Goal: Information Seeking & Learning: Learn about a topic

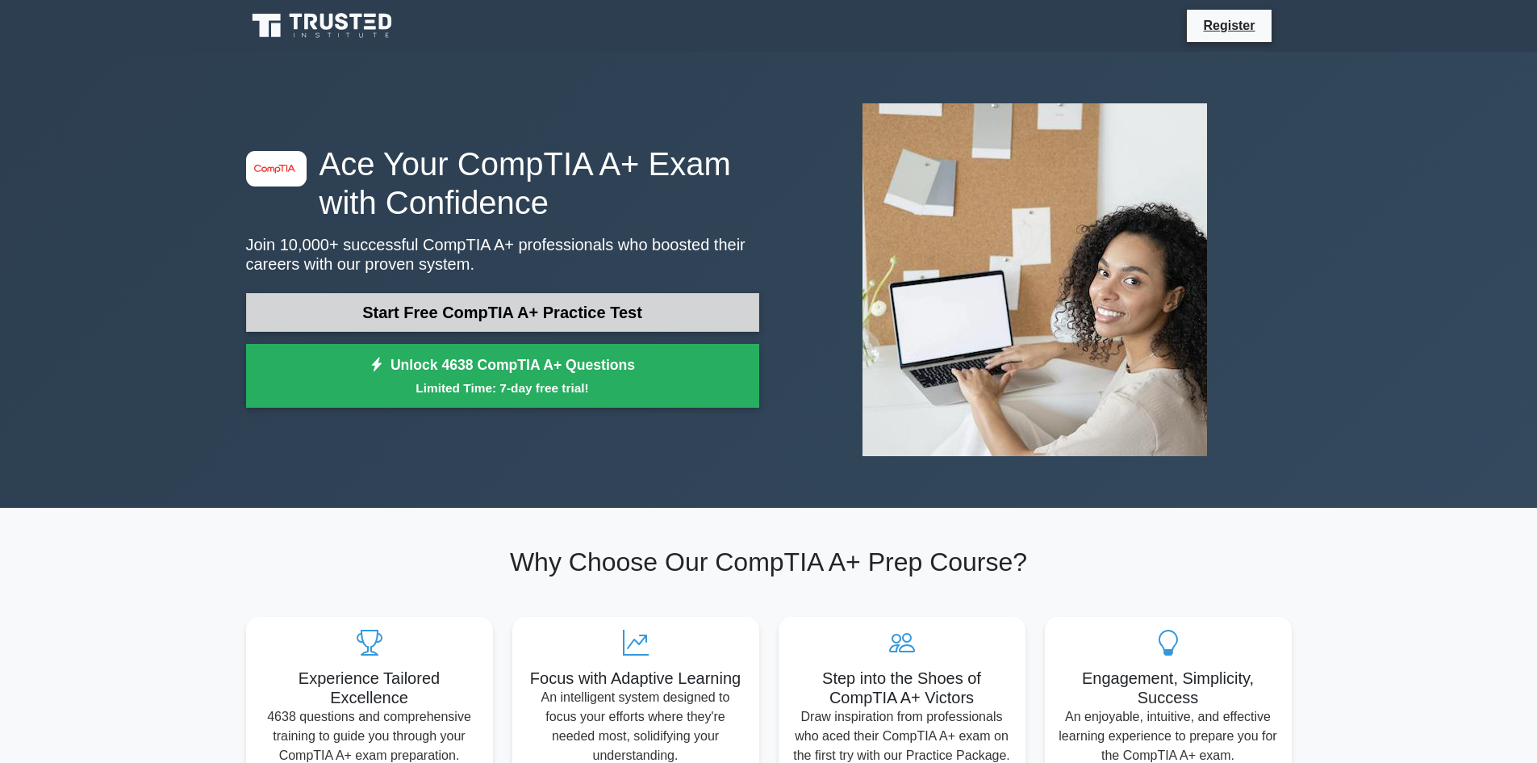
click at [542, 307] on link "Start Free CompTIA A+ Practice Test" at bounding box center [502, 312] width 513 height 39
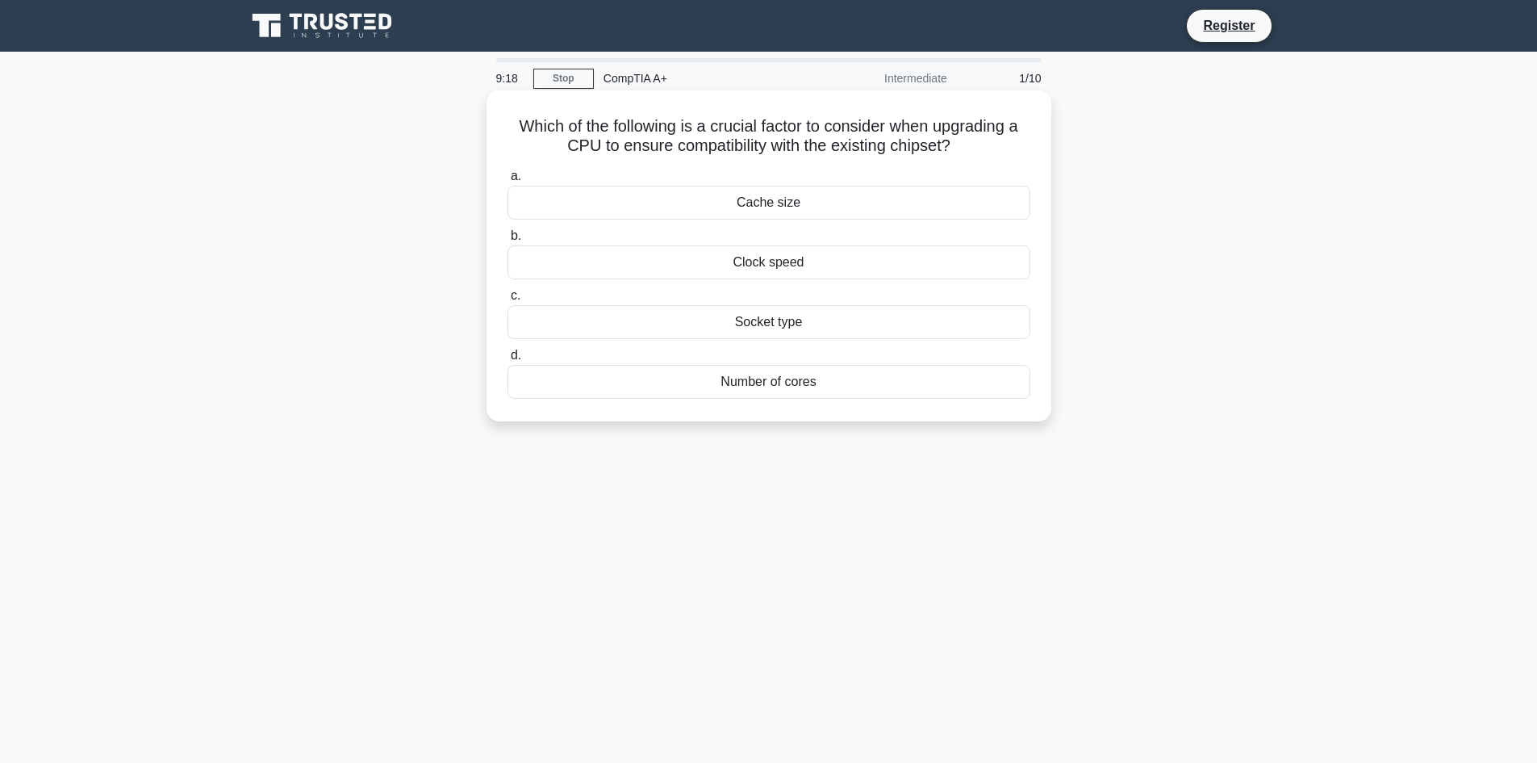
click at [809, 202] on div "Cache size" at bounding box center [769, 203] width 523 height 34
click at [508, 182] on input "a. Cache size" at bounding box center [508, 176] width 0 height 10
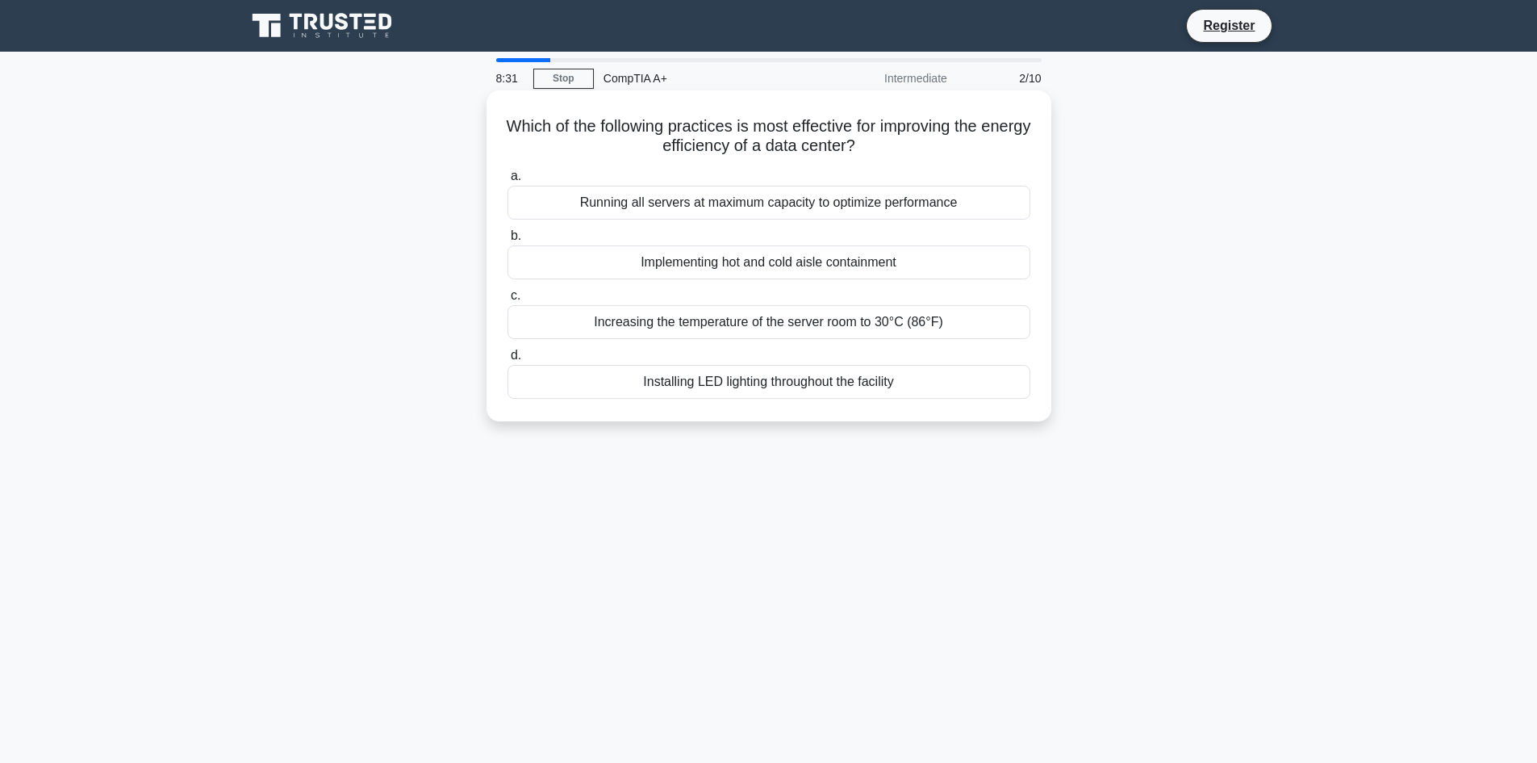
click at [849, 210] on div "Running all servers at maximum capacity to optimize performance" at bounding box center [769, 203] width 523 height 34
click at [508, 182] on input "a. Running all servers at maximum capacity to optimize performance" at bounding box center [508, 176] width 0 height 10
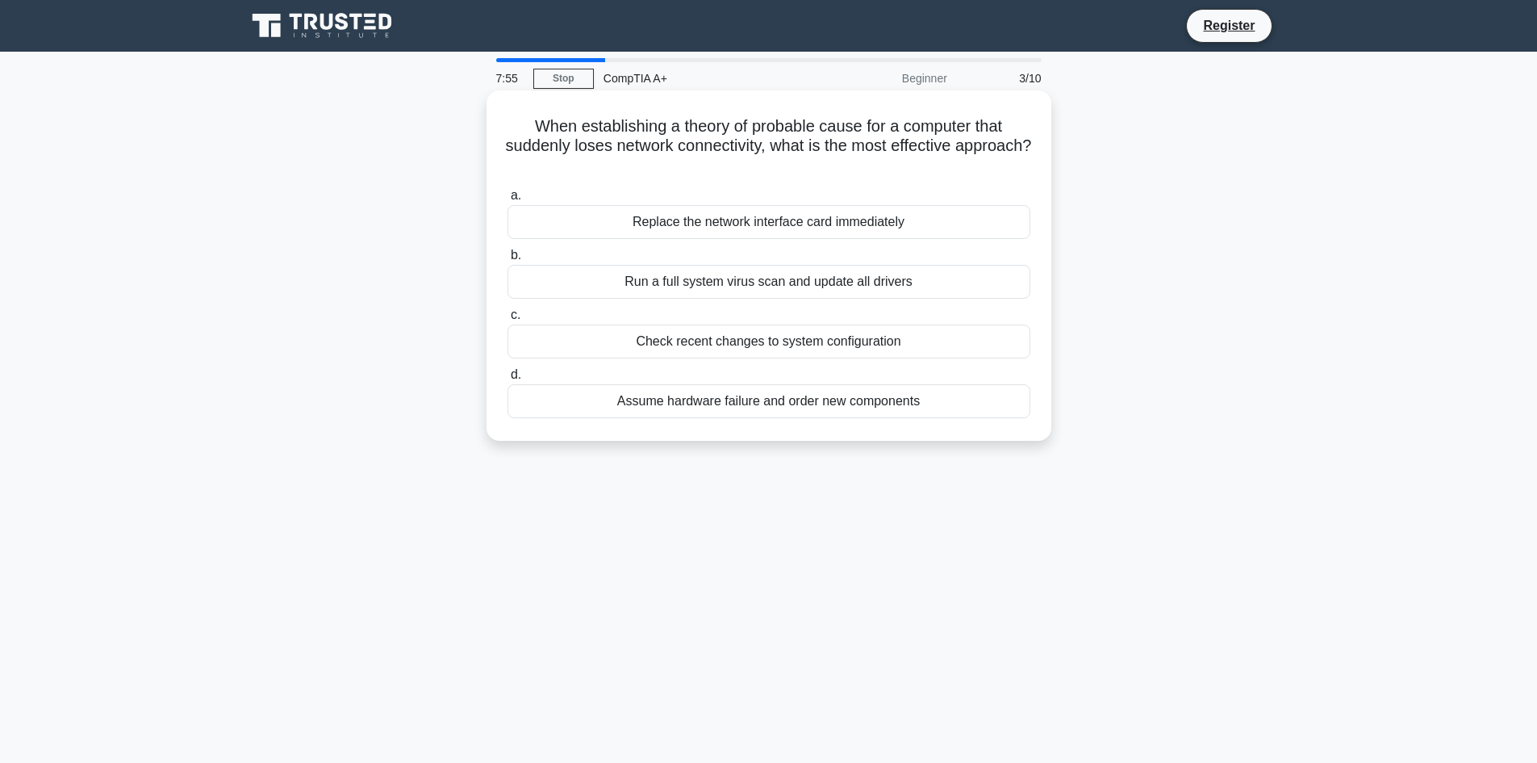
click at [769, 285] on div "Run a full system virus scan and update all drivers" at bounding box center [769, 282] width 523 height 34
click at [508, 261] on input "b. Run a full system virus scan and update all drivers" at bounding box center [508, 255] width 0 height 10
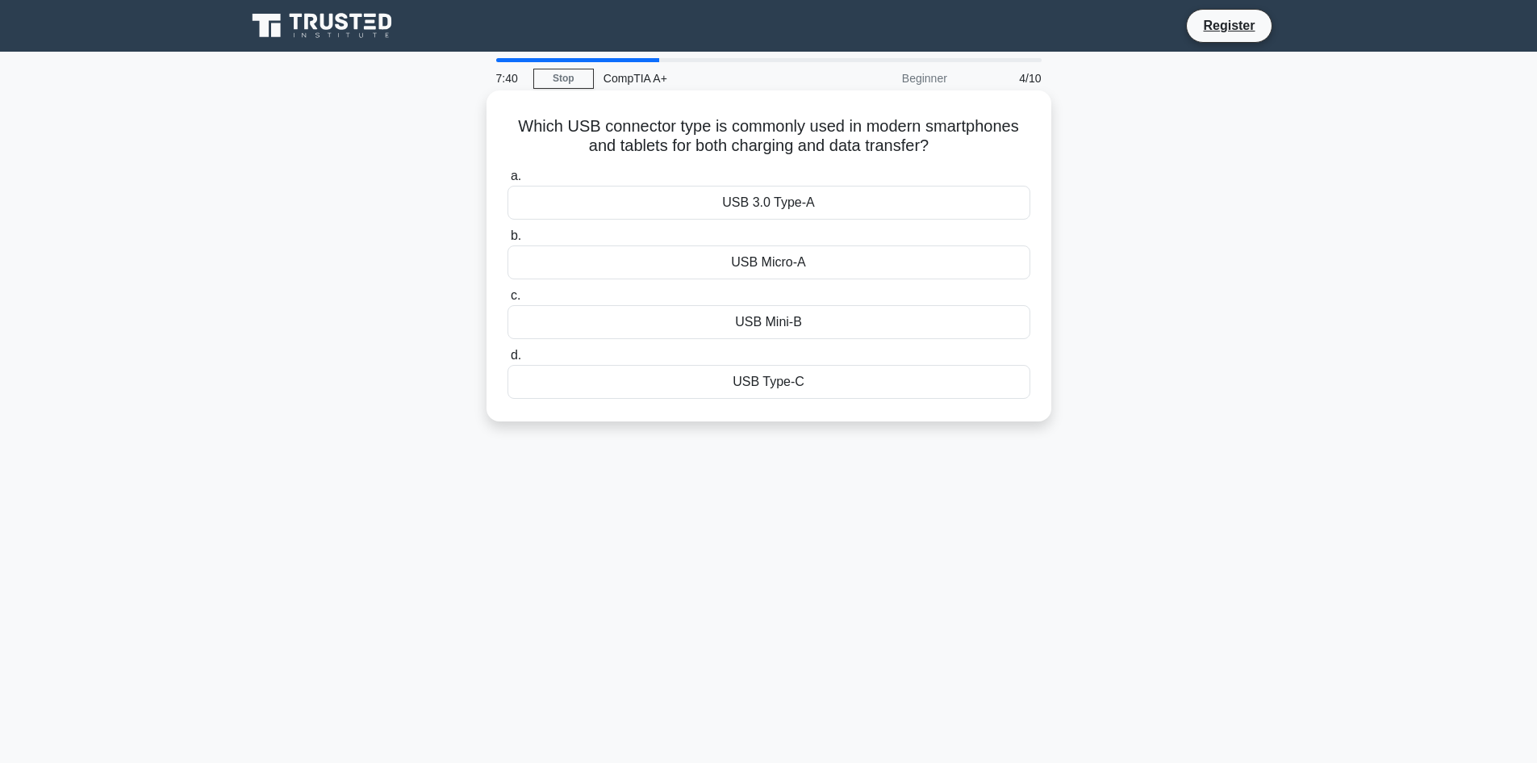
click at [788, 389] on div "USB Type-C" at bounding box center [769, 382] width 523 height 34
click at [508, 361] on input "d. USB Type-C" at bounding box center [508, 355] width 0 height 10
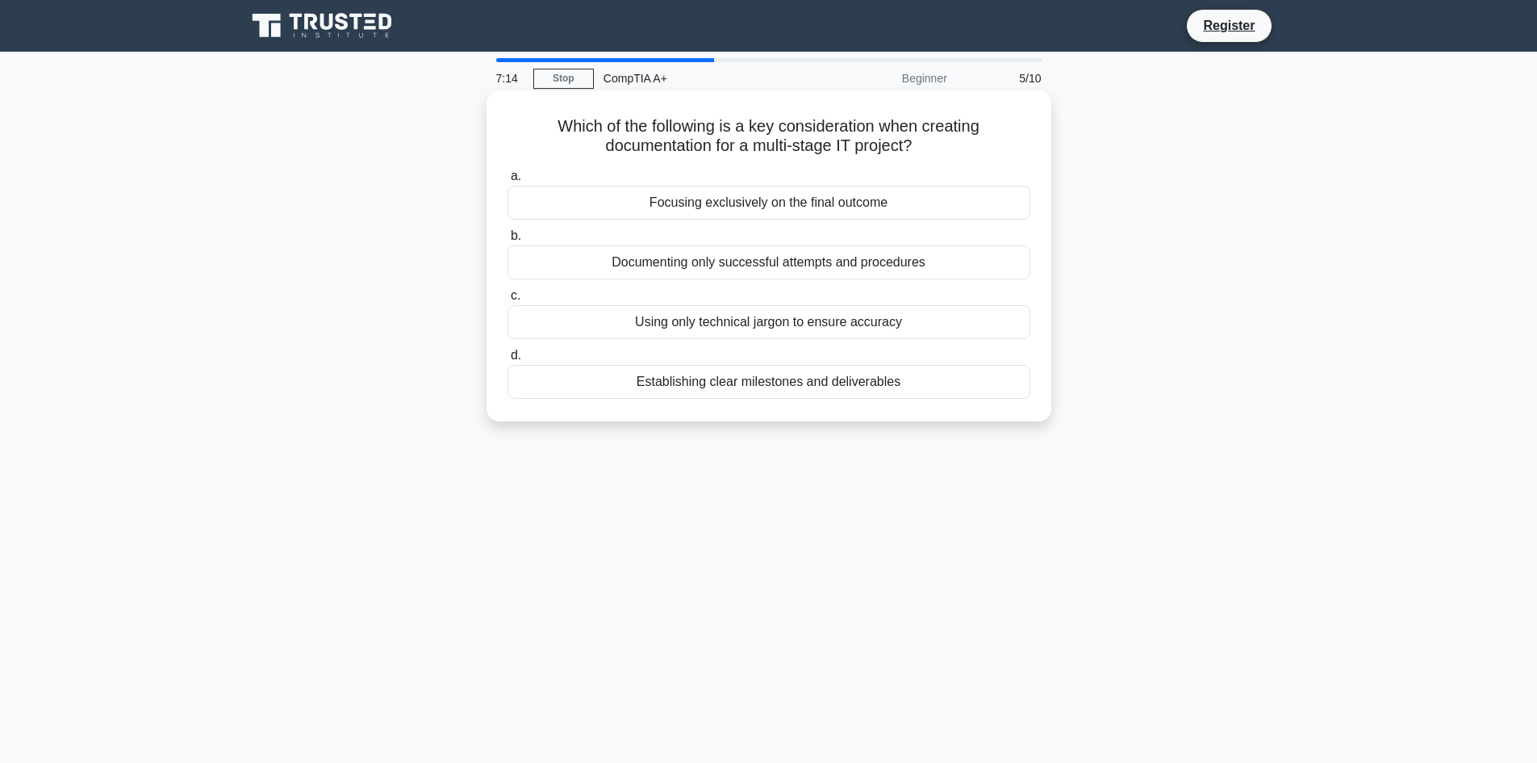
click at [770, 386] on div "Establishing clear milestones and deliverables" at bounding box center [769, 382] width 523 height 34
click at [508, 361] on input "d. Establishing clear milestones and deliverables" at bounding box center [508, 355] width 0 height 10
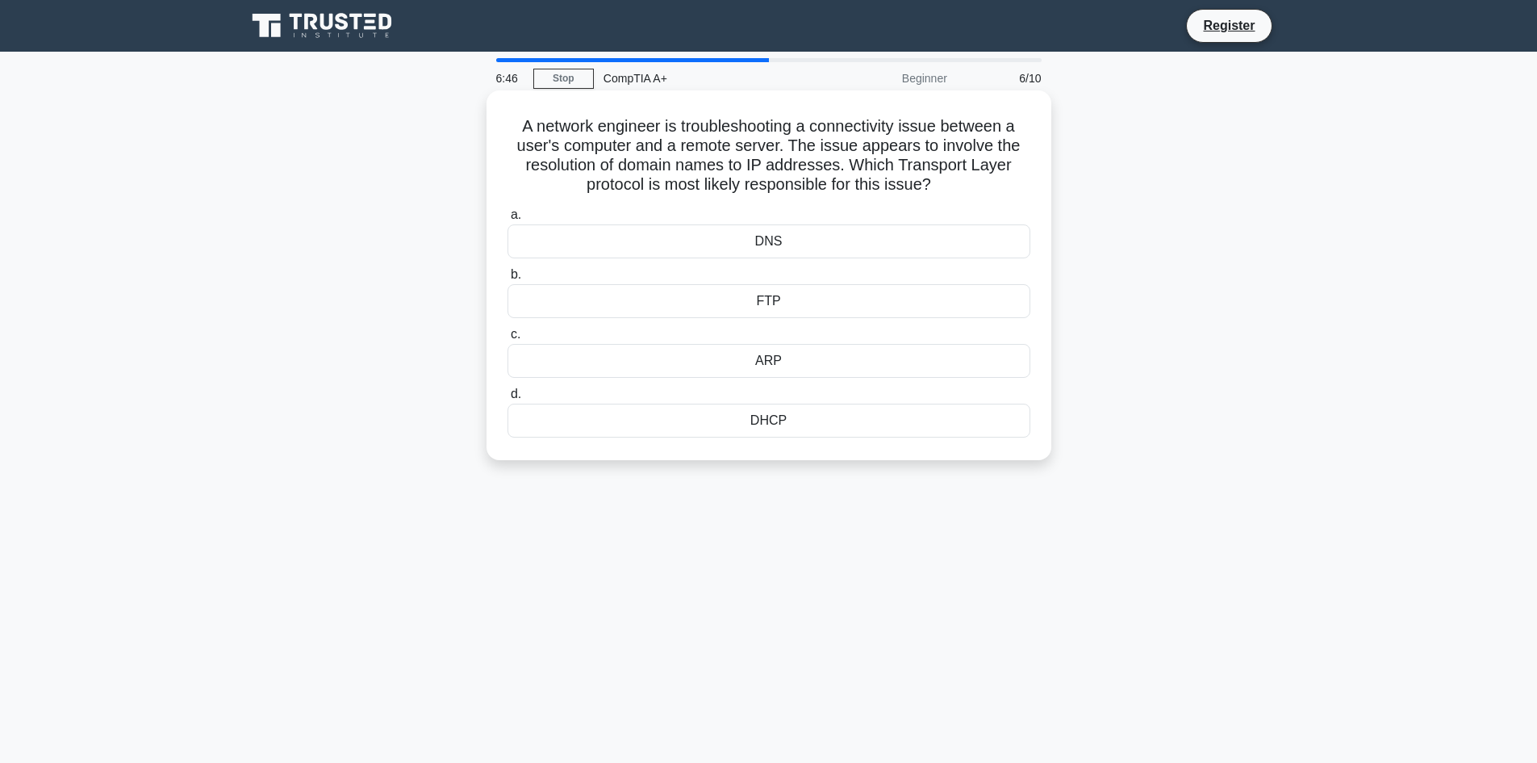
click at [730, 239] on div "DNS" at bounding box center [769, 241] width 523 height 34
click at [508, 220] on input "a. DNS" at bounding box center [508, 215] width 0 height 10
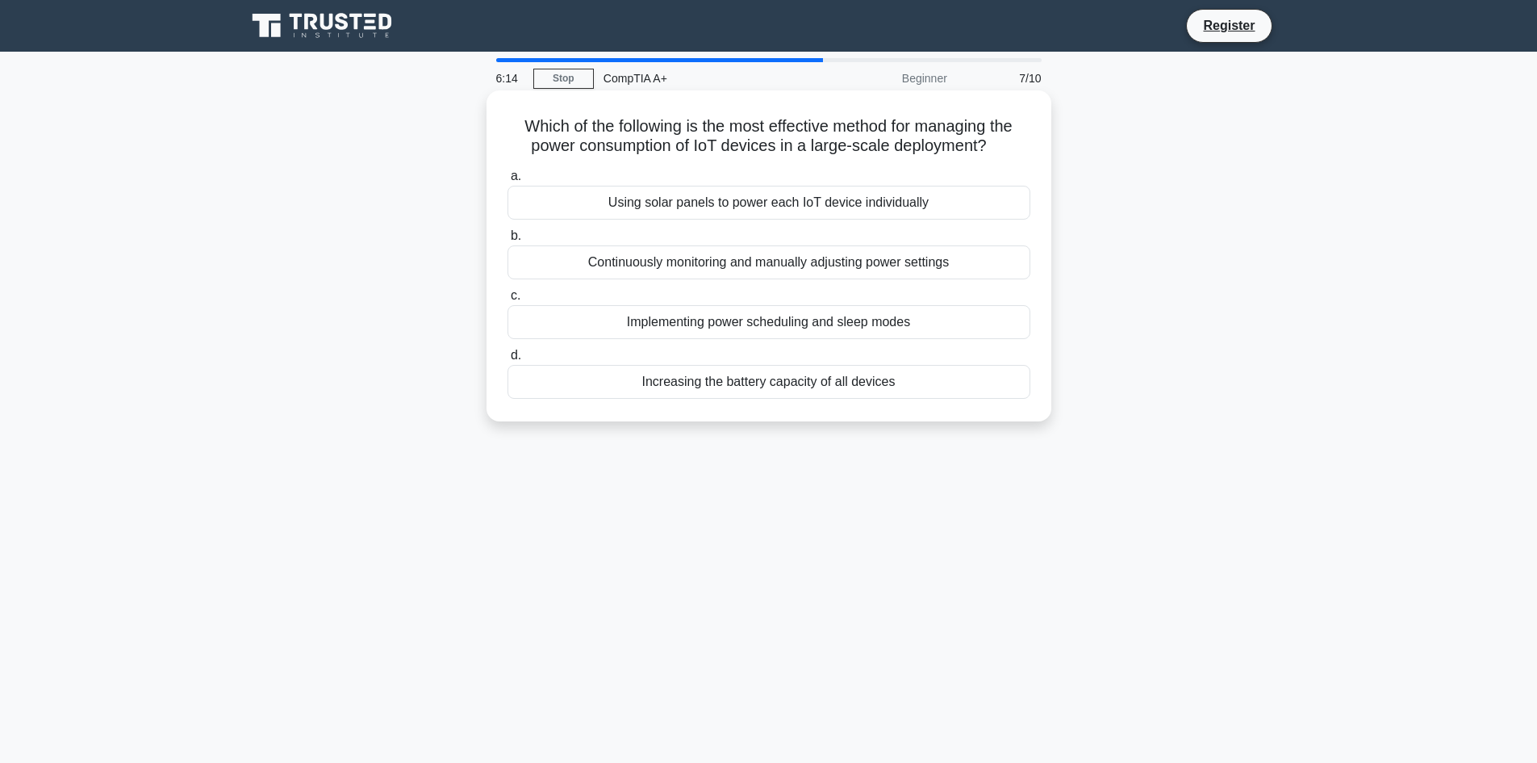
click at [900, 194] on div "Using solar panels to power each IoT device individually" at bounding box center [769, 203] width 523 height 34
click at [508, 182] on input "a. Using solar panels to power each IoT device individually" at bounding box center [508, 176] width 0 height 10
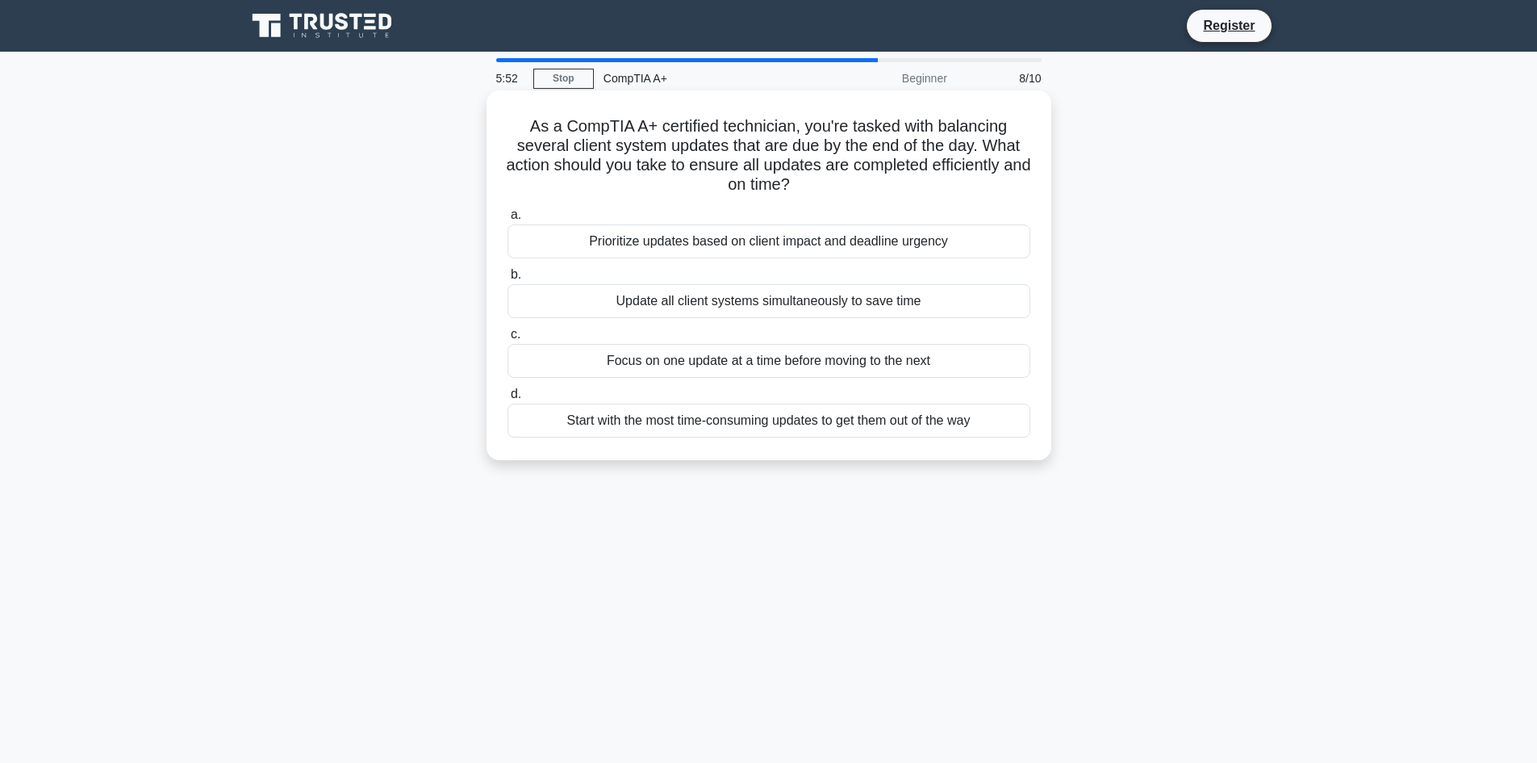
click at [798, 360] on div "Focus on one update at a time before moving to the next" at bounding box center [769, 361] width 523 height 34
click at [508, 340] on input "c. Focus on one update at a time before moving to the next" at bounding box center [508, 334] width 0 height 10
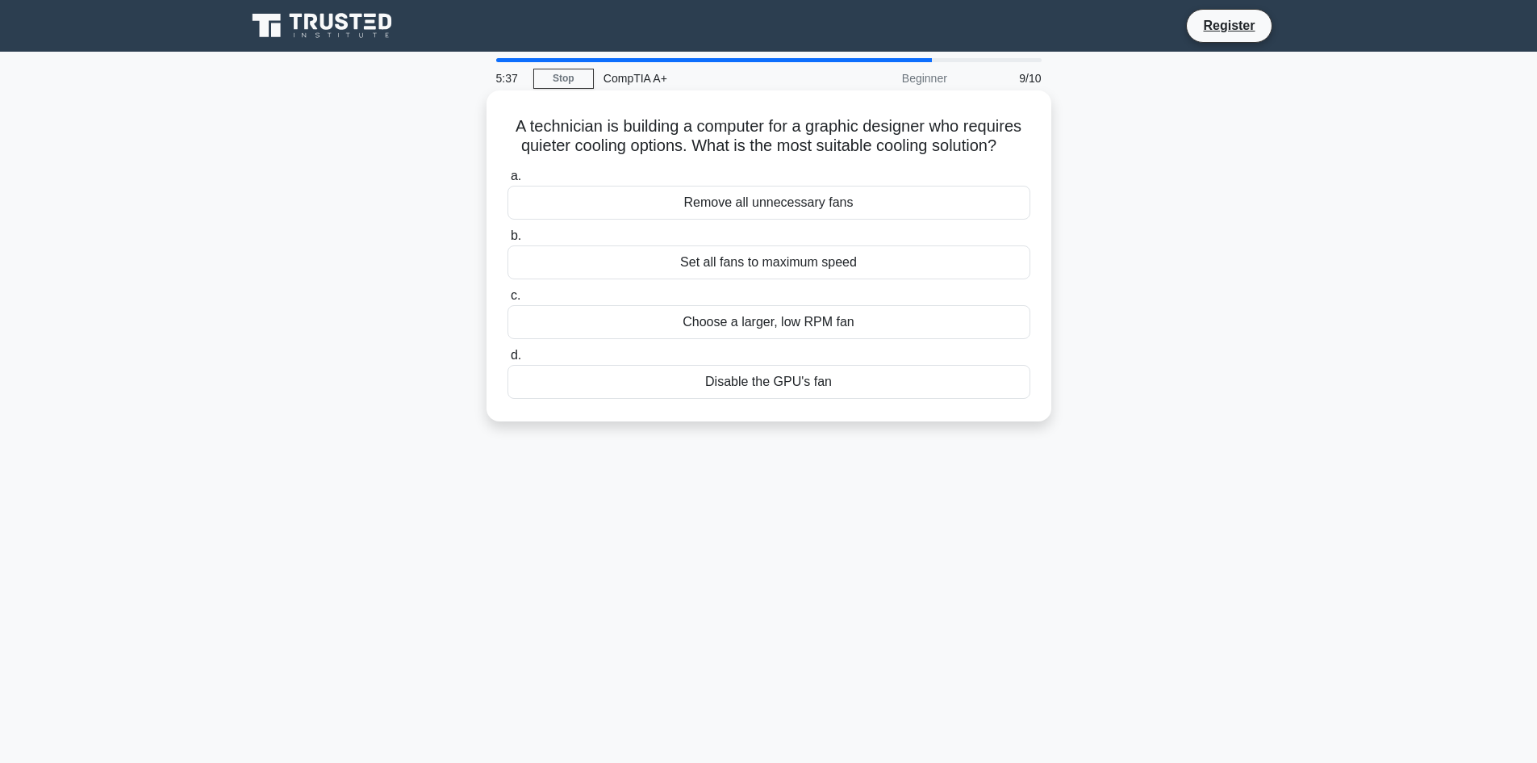
click at [755, 325] on div "Choose a larger, low RPM fan" at bounding box center [769, 322] width 523 height 34
click at [508, 301] on input "c. Choose a larger, low RPM fan" at bounding box center [508, 296] width 0 height 10
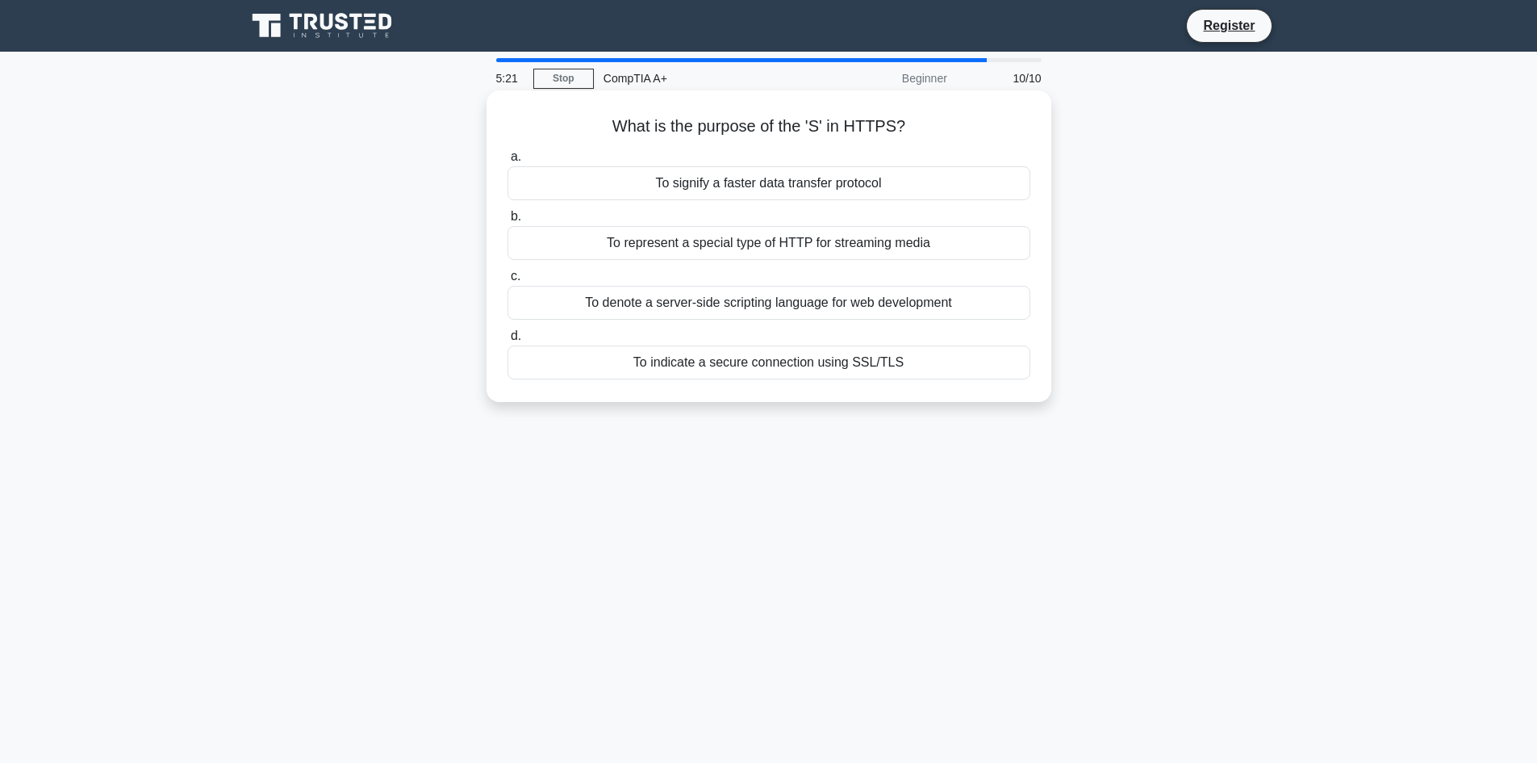
click at [866, 237] on div "To represent a special type of HTTP for streaming media" at bounding box center [769, 243] width 523 height 34
click at [508, 222] on input "b. To represent a special type of HTTP for streaming media" at bounding box center [508, 216] width 0 height 10
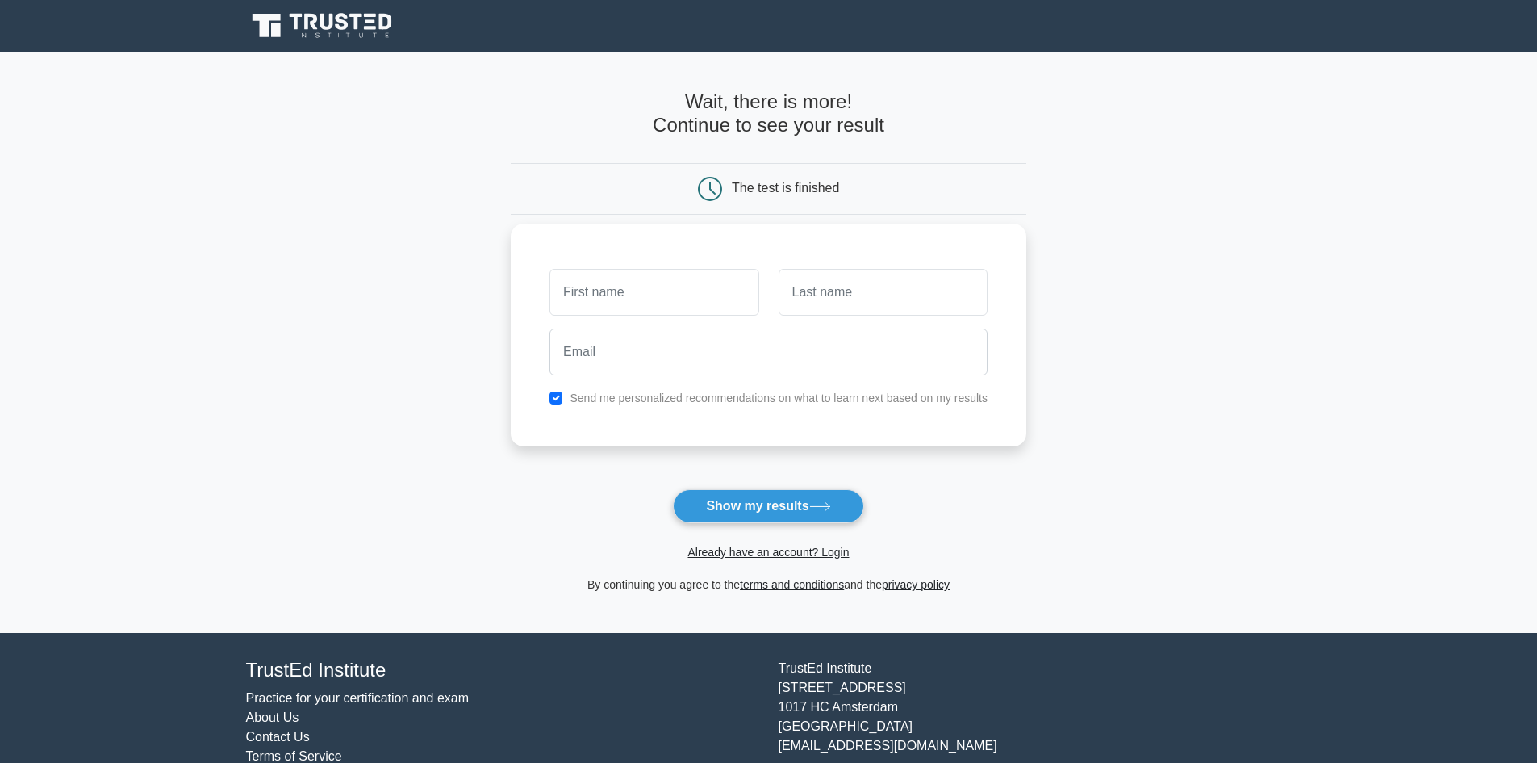
click at [637, 298] on input "text" at bounding box center [654, 292] width 209 height 47
type input "[PERSON_NAME]"
click at [884, 304] on input "Moia" at bounding box center [883, 292] width 209 height 47
type input "Mosia"
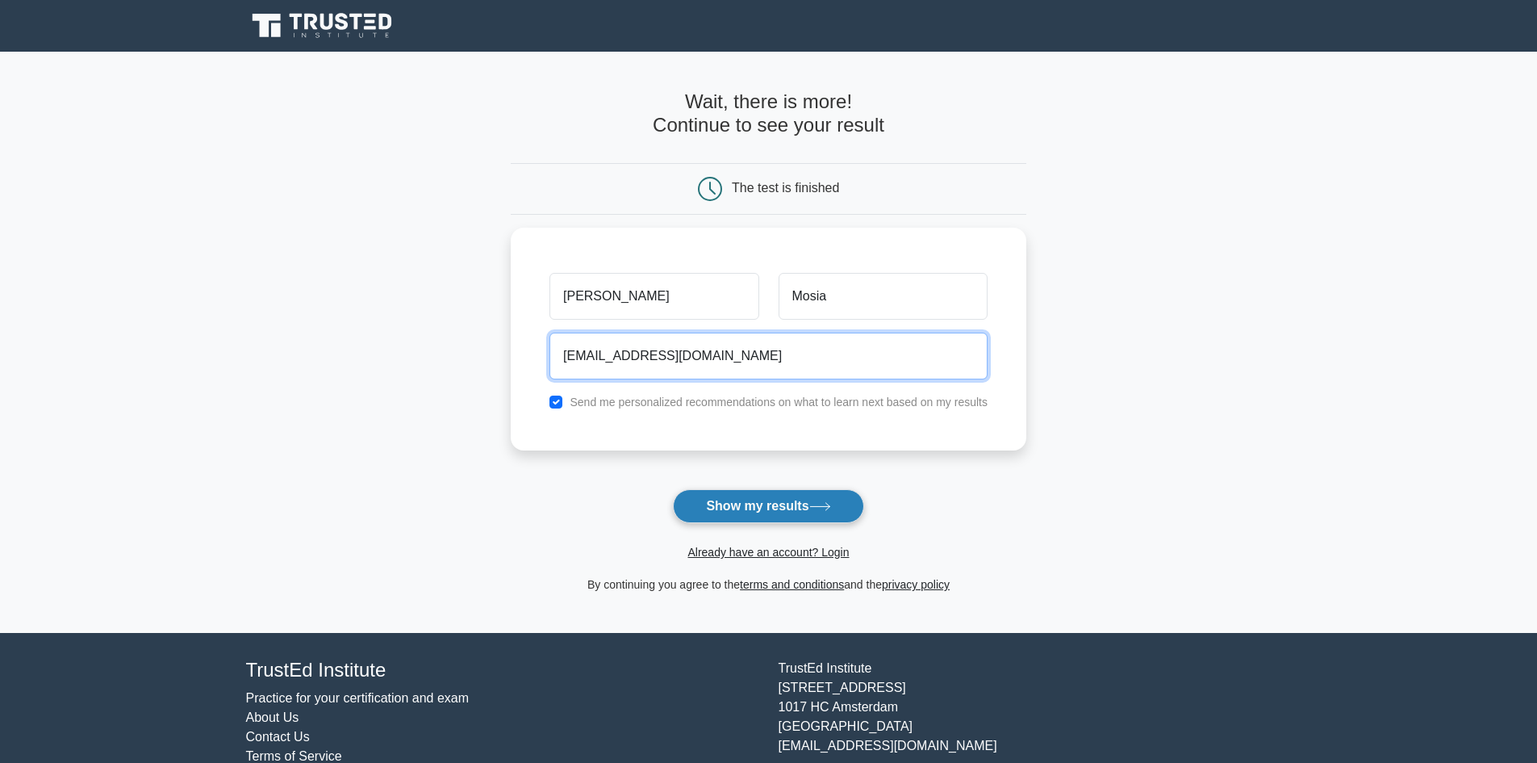
type input "marcia7971mosia@gmail.com"
click at [775, 509] on button "Show my results" at bounding box center [768, 506] width 190 height 34
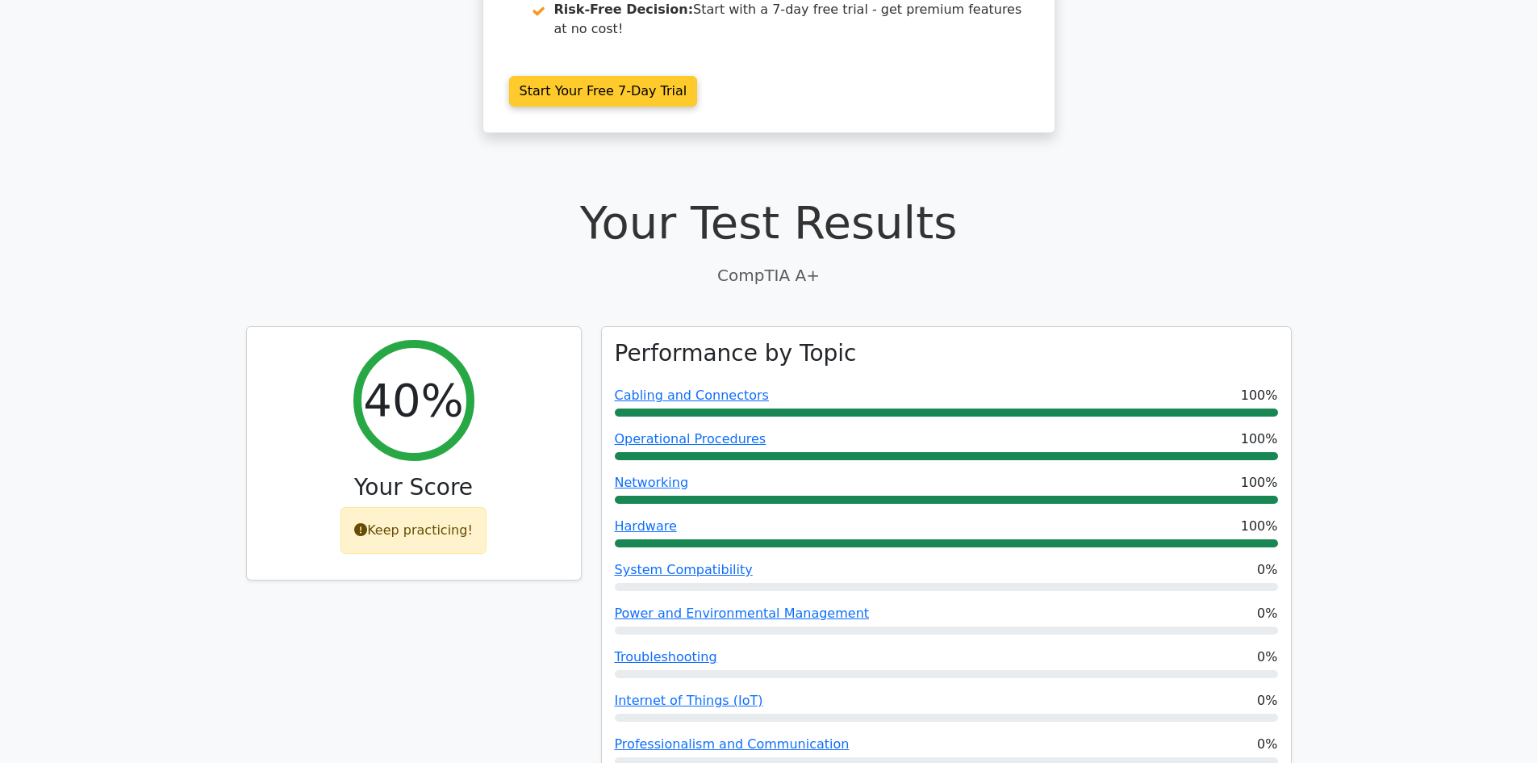
scroll to position [323, 0]
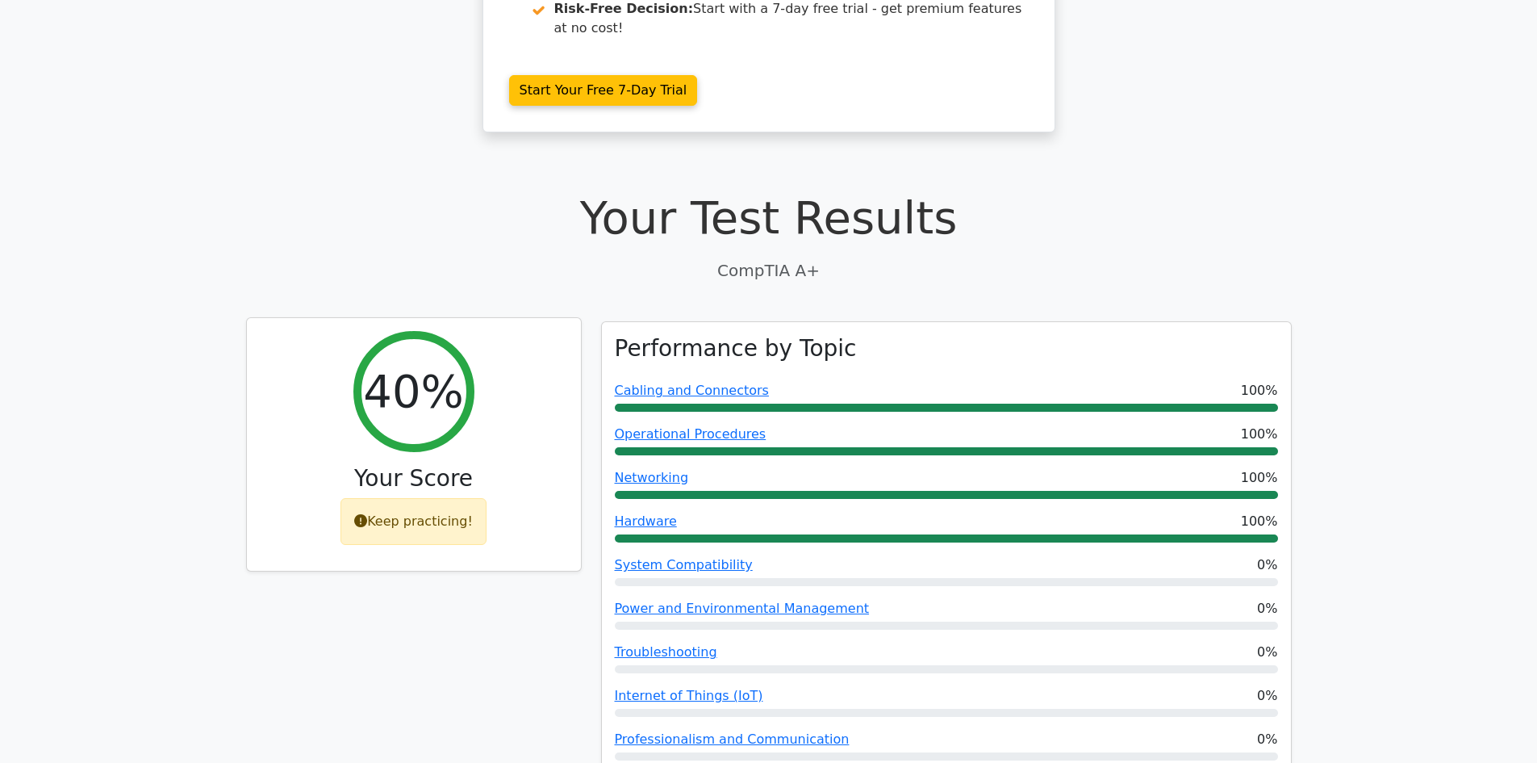
click at [435, 498] on div "Keep practicing!" at bounding box center [414, 521] width 146 height 47
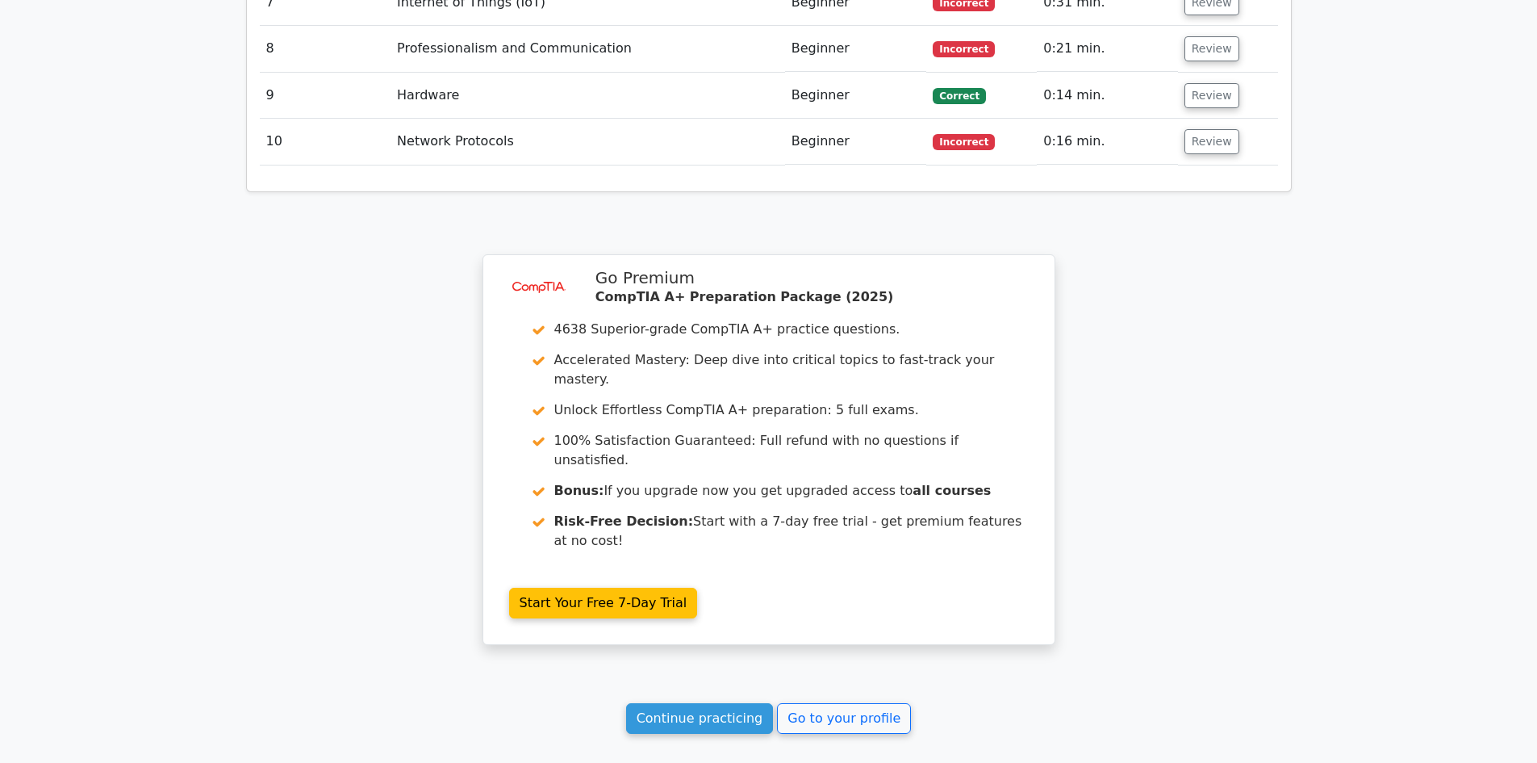
scroll to position [2692, 0]
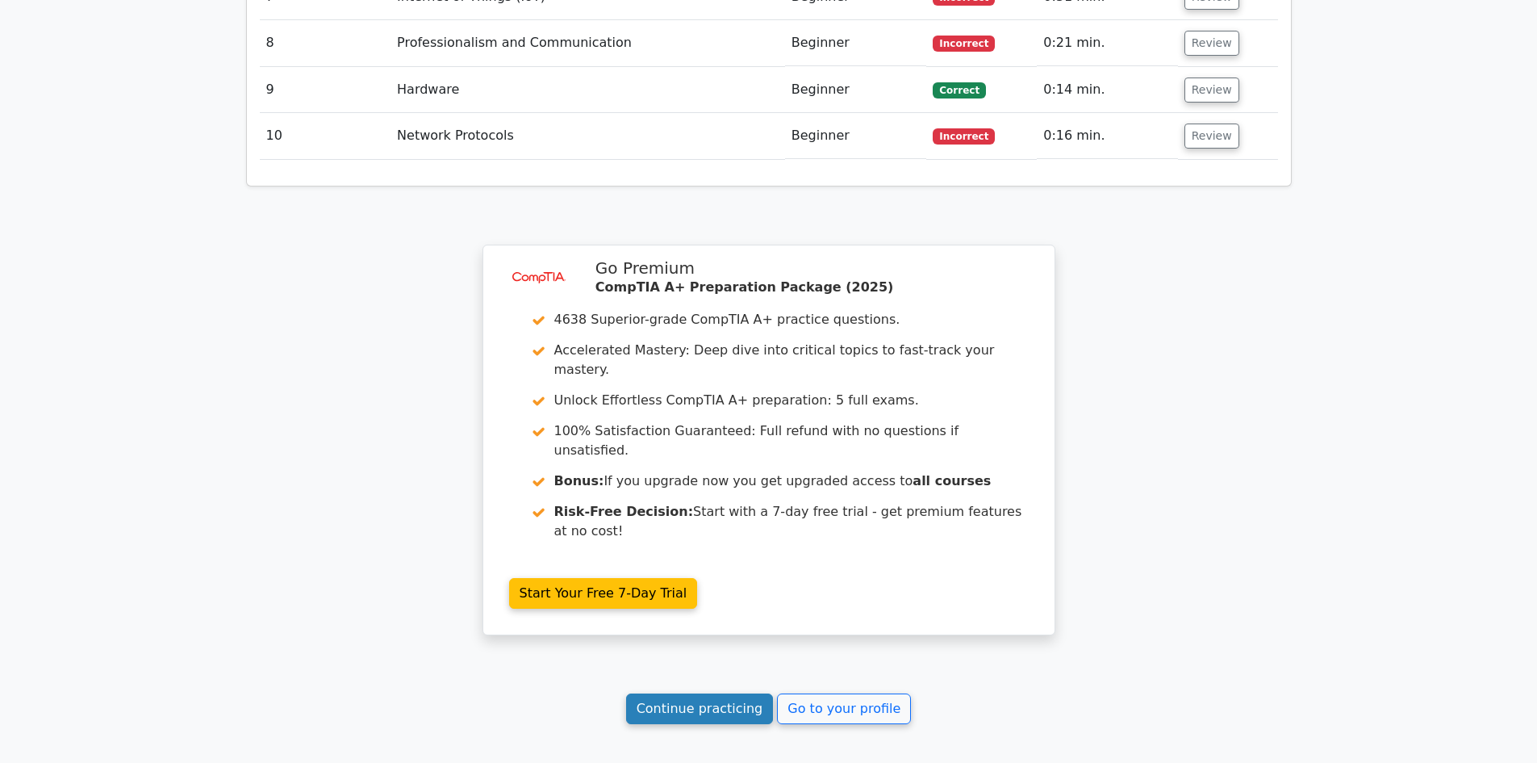
click at [730, 693] on link "Continue practicing" at bounding box center [700, 708] width 148 height 31
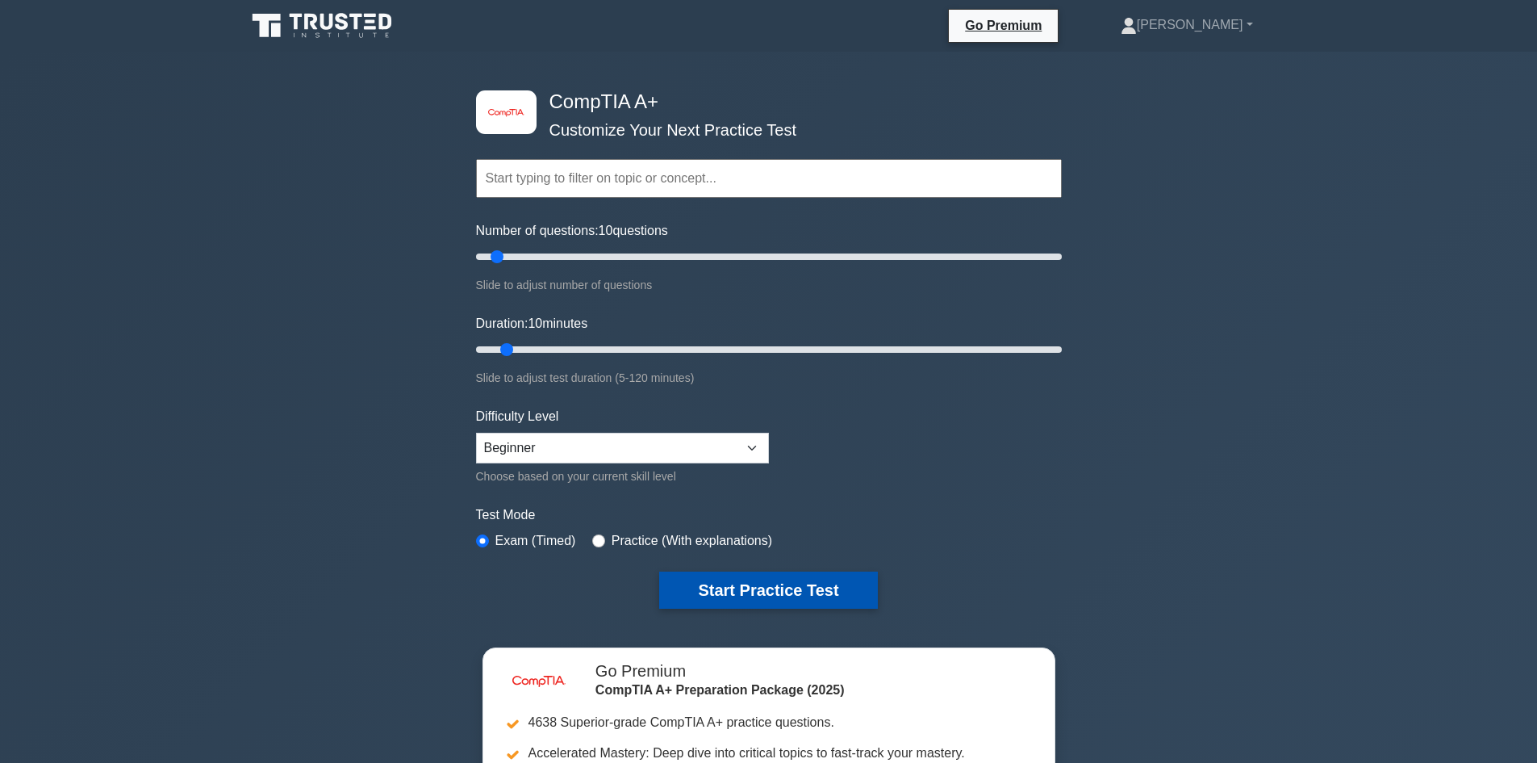
click at [767, 583] on button "Start Practice Test" at bounding box center [768, 589] width 218 height 37
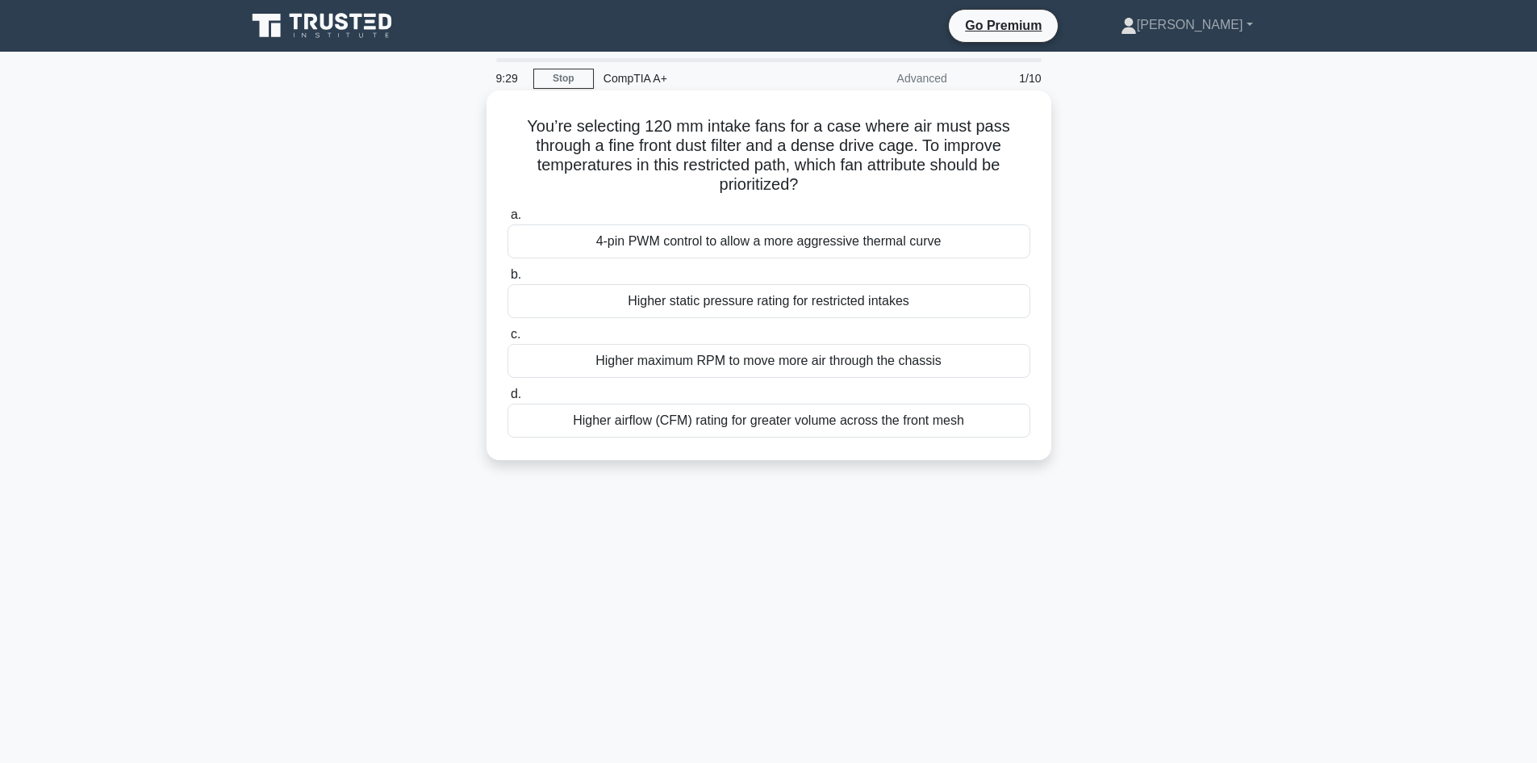
click at [796, 360] on div "Higher maximum RPM to move more air through the chassis" at bounding box center [769, 361] width 523 height 34
click at [508, 340] on input "c. Higher maximum RPM to move more air through the chassis" at bounding box center [508, 334] width 0 height 10
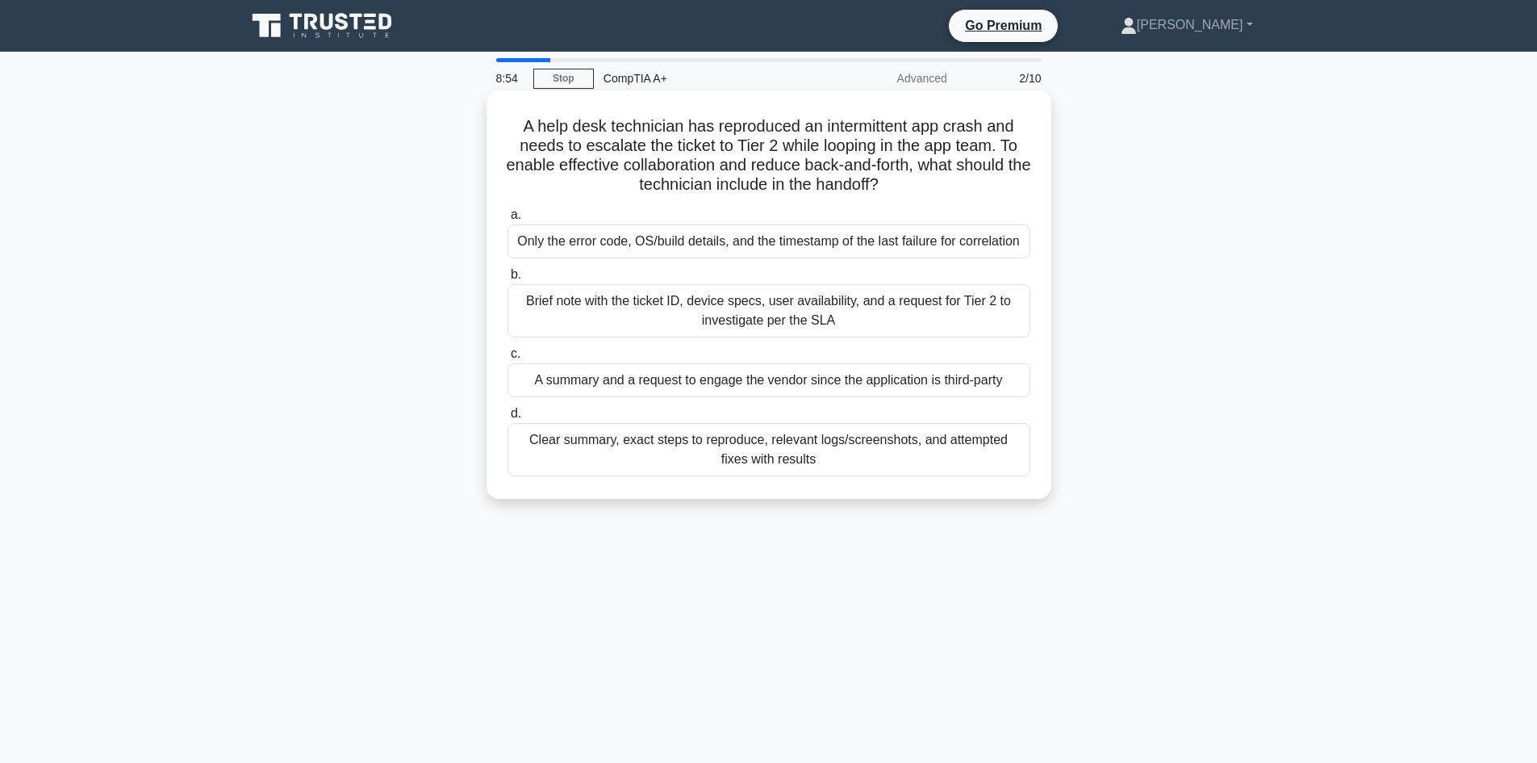
click at [774, 329] on div "Brief note with the ticket ID, device specs, user availability, and a request f…" at bounding box center [769, 310] width 523 height 53
click at [508, 280] on input "b. Brief note with the ticket ID, device specs, user availability, and a reques…" at bounding box center [508, 275] width 0 height 10
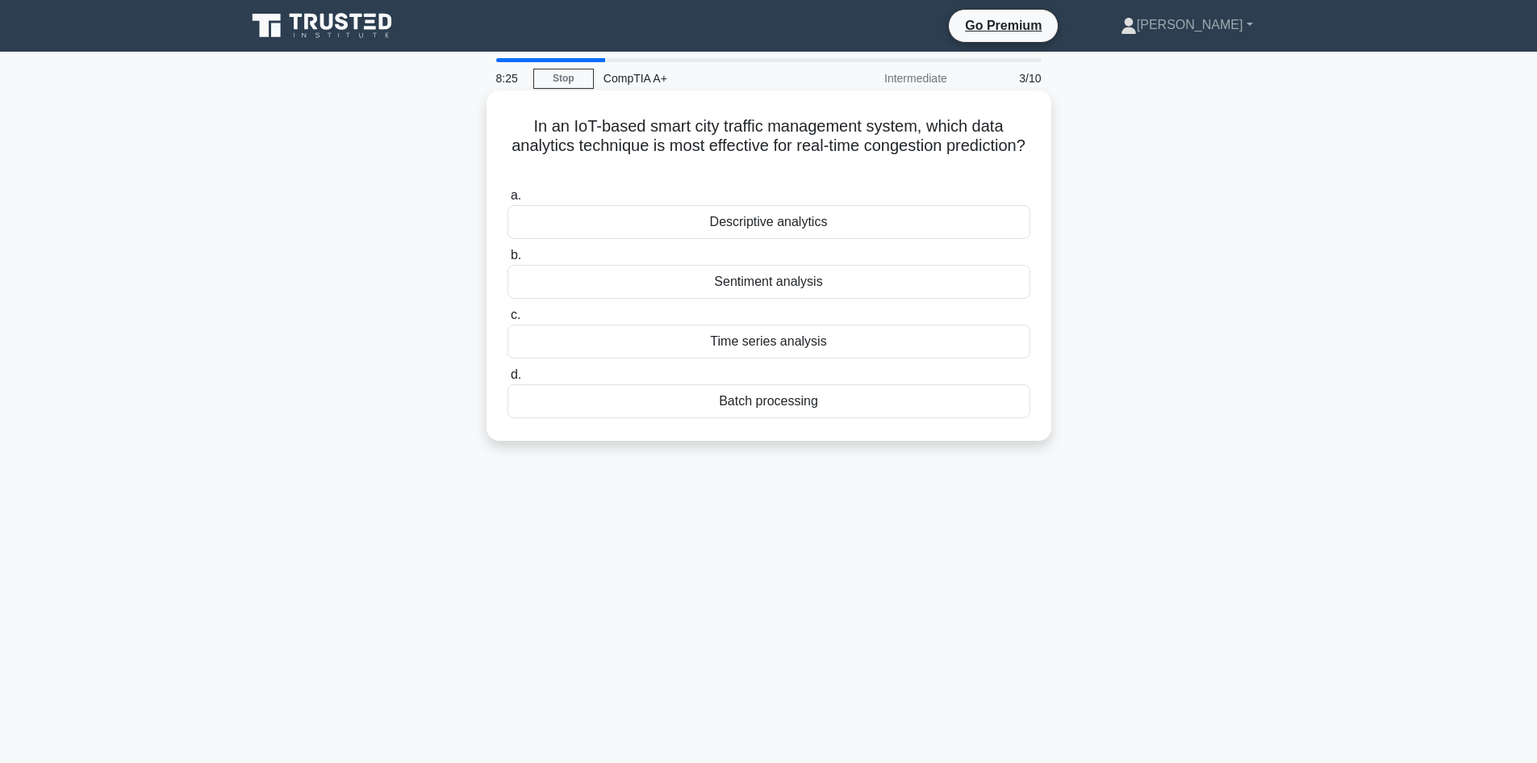
click at [799, 353] on div "Time series analysis" at bounding box center [769, 341] width 523 height 34
click at [508, 320] on input "c. Time series analysis" at bounding box center [508, 315] width 0 height 10
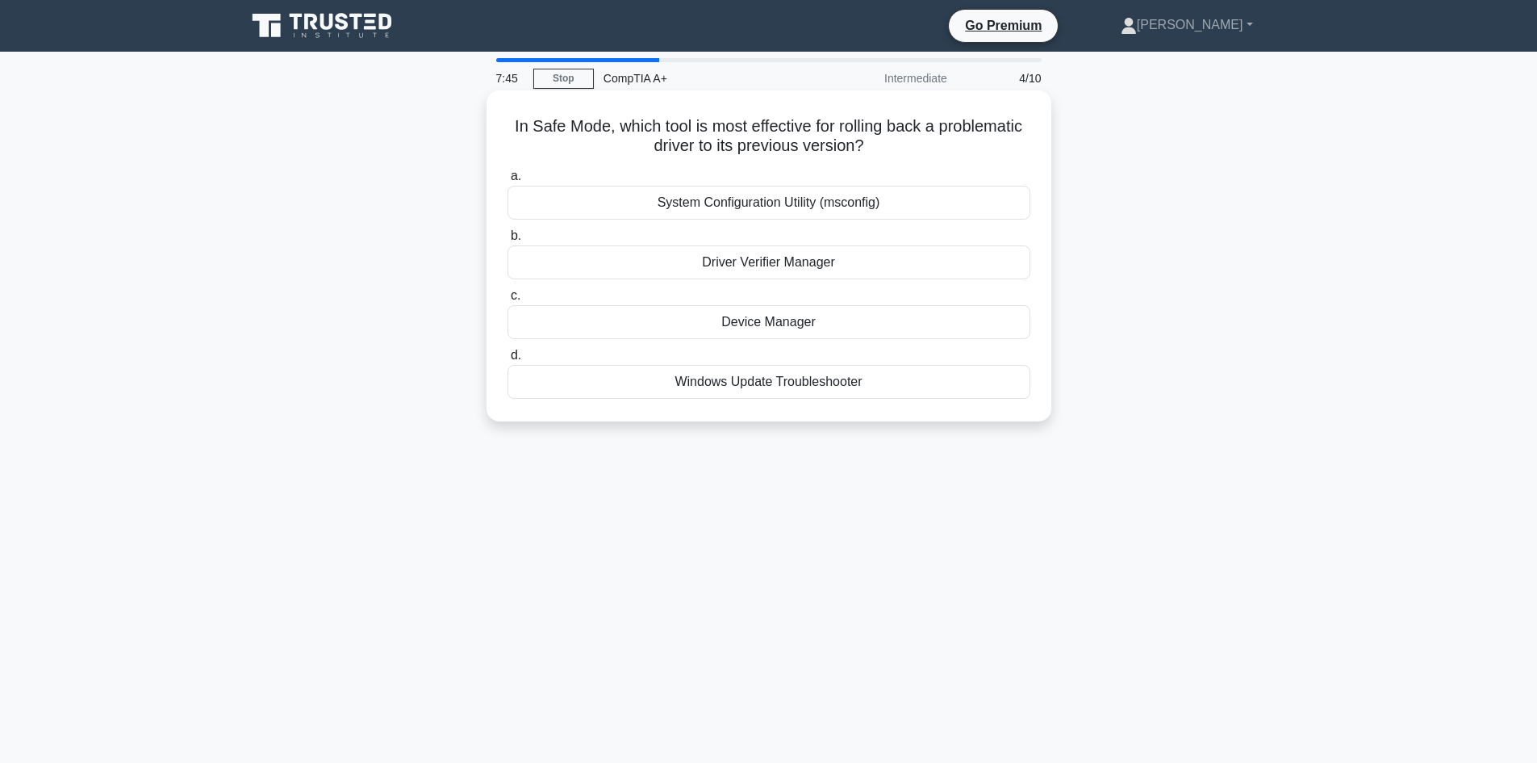
click at [773, 326] on div "Device Manager" at bounding box center [769, 322] width 523 height 34
click at [508, 301] on input "c. Device Manager" at bounding box center [508, 296] width 0 height 10
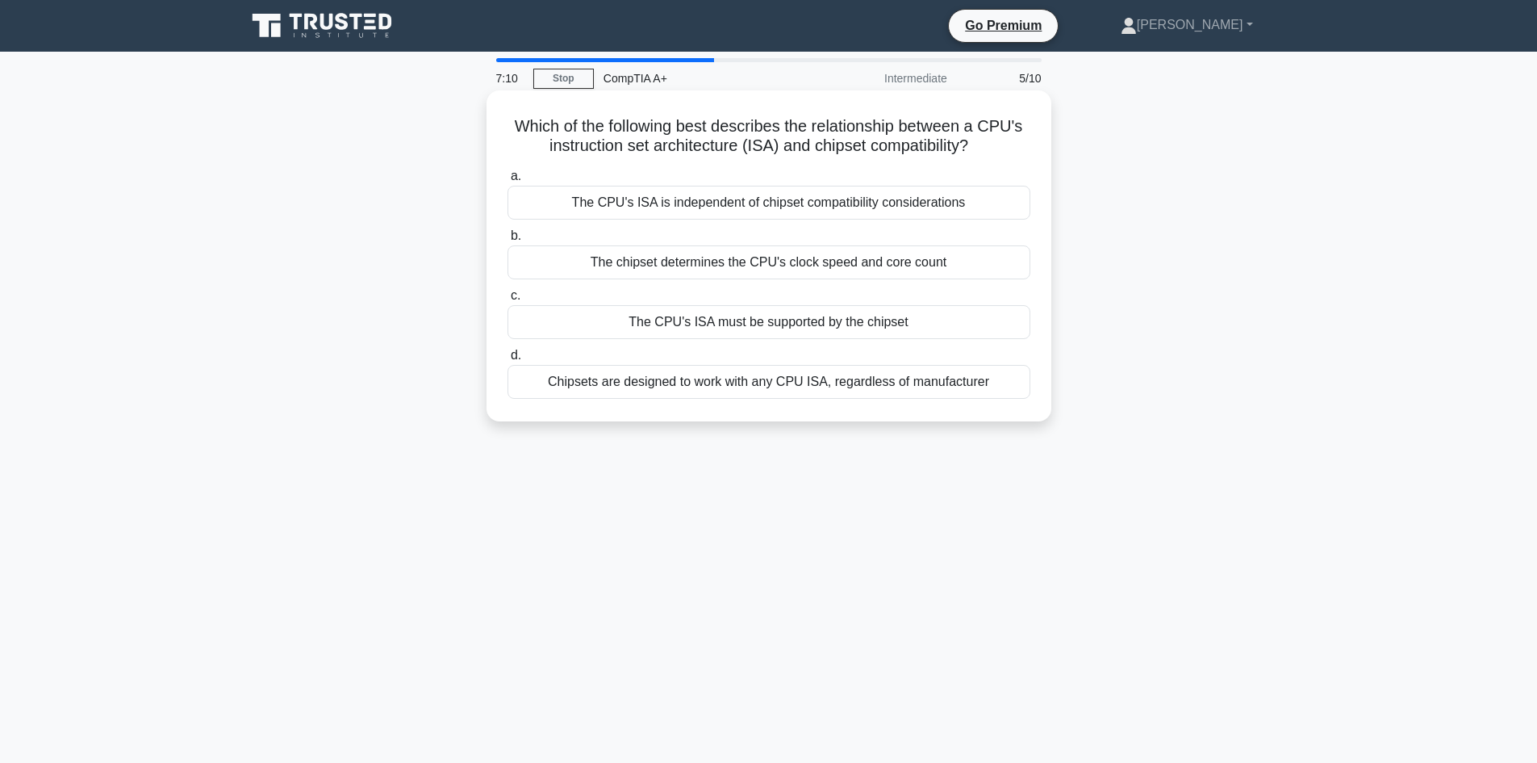
click at [879, 264] on div "The chipset determines the CPU's clock speed and core count" at bounding box center [769, 262] width 523 height 34
click at [508, 241] on input "b. The chipset determines the CPU's clock speed and core count" at bounding box center [508, 236] width 0 height 10
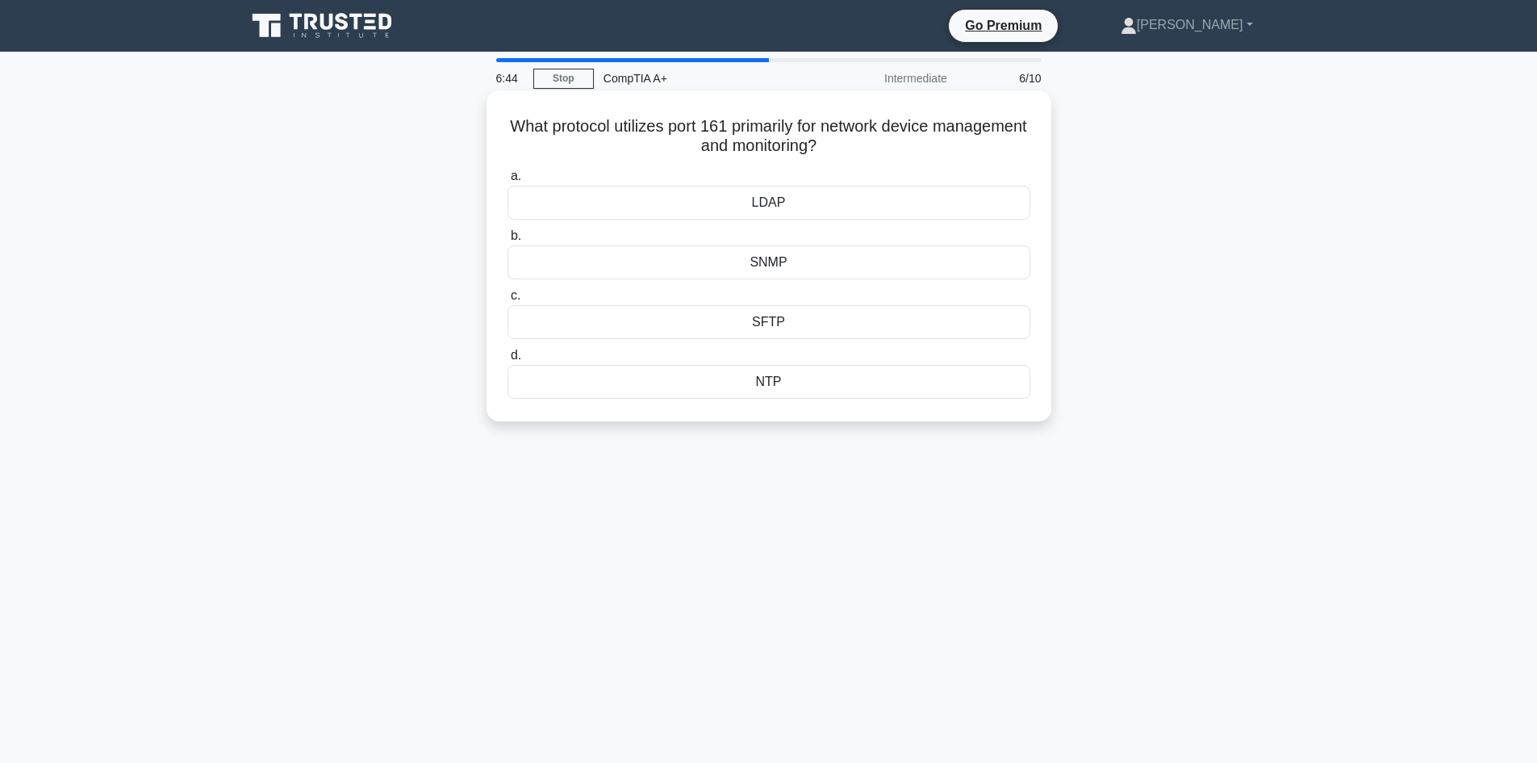
click at [765, 260] on div "SNMP" at bounding box center [769, 262] width 523 height 34
click at [508, 241] on input "b. SNMP" at bounding box center [508, 236] width 0 height 10
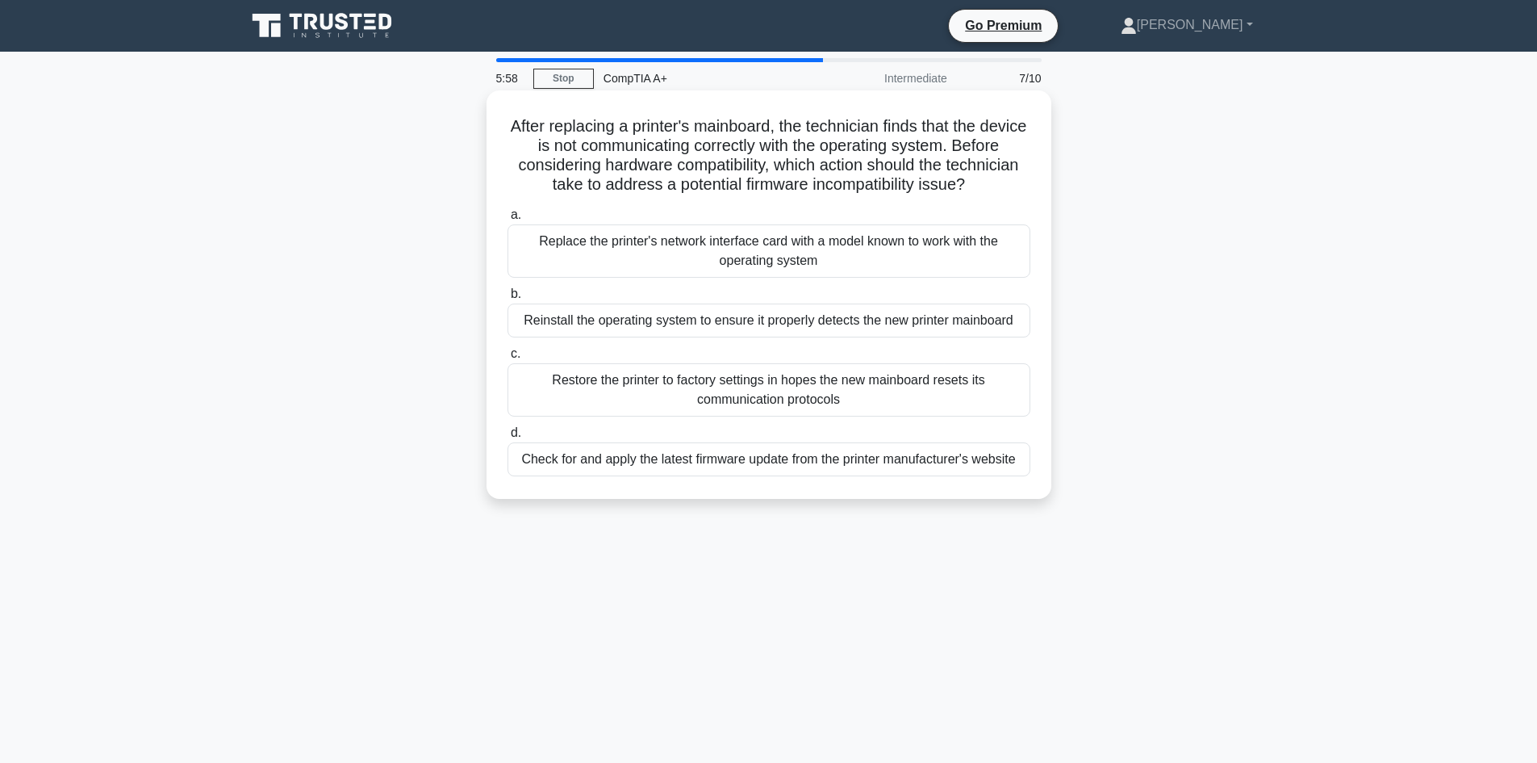
click at [766, 416] on div "Restore the printer to factory settings in hopes the new mainboard resets its c…" at bounding box center [769, 389] width 523 height 53
click at [508, 359] on input "c. Restore the printer to factory settings in hopes the new mainboard resets it…" at bounding box center [508, 354] width 0 height 10
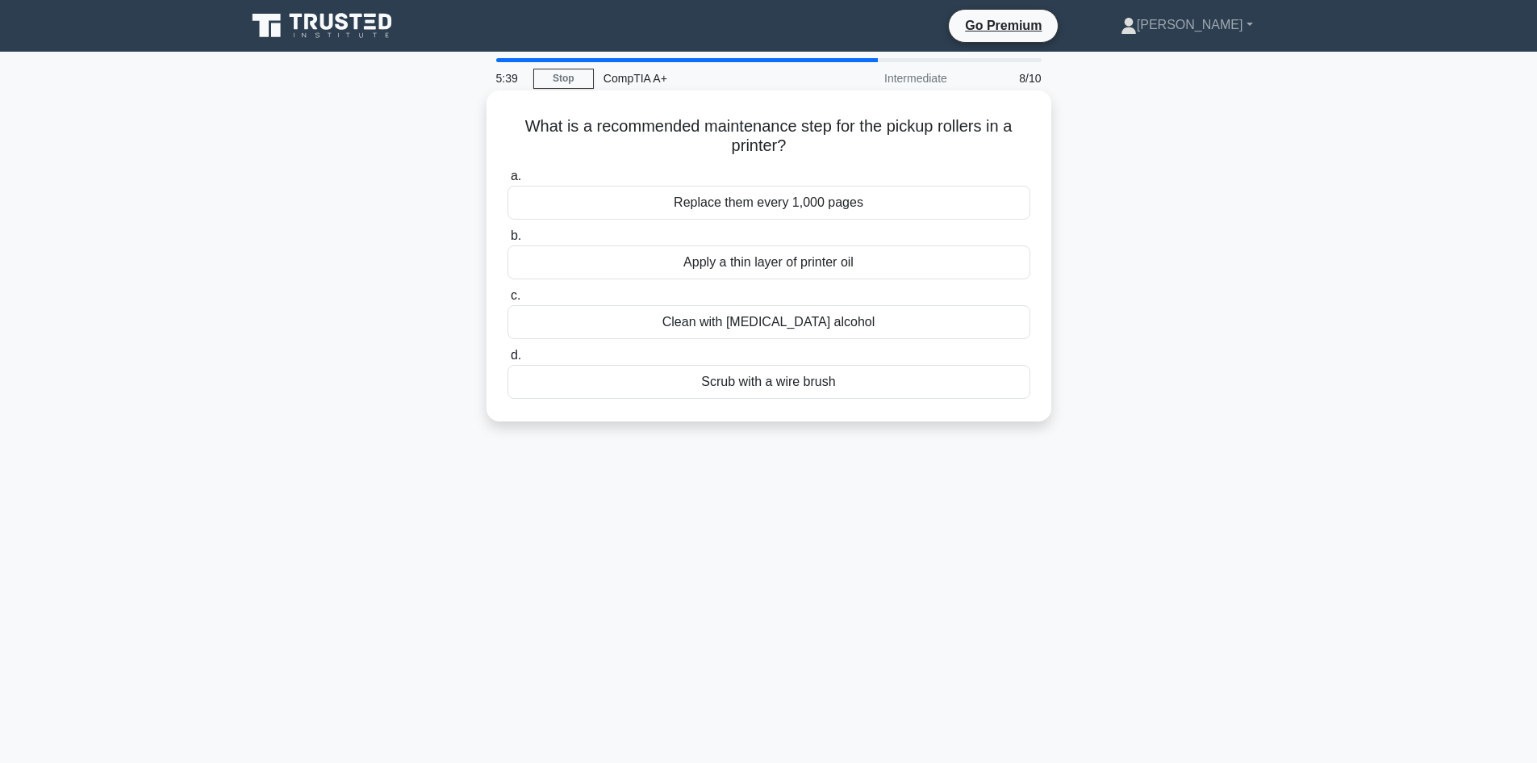
click at [767, 329] on div "Clean with isopropyl alcohol" at bounding box center [769, 322] width 523 height 34
click at [508, 301] on input "c. Clean with isopropyl alcohol" at bounding box center [508, 296] width 0 height 10
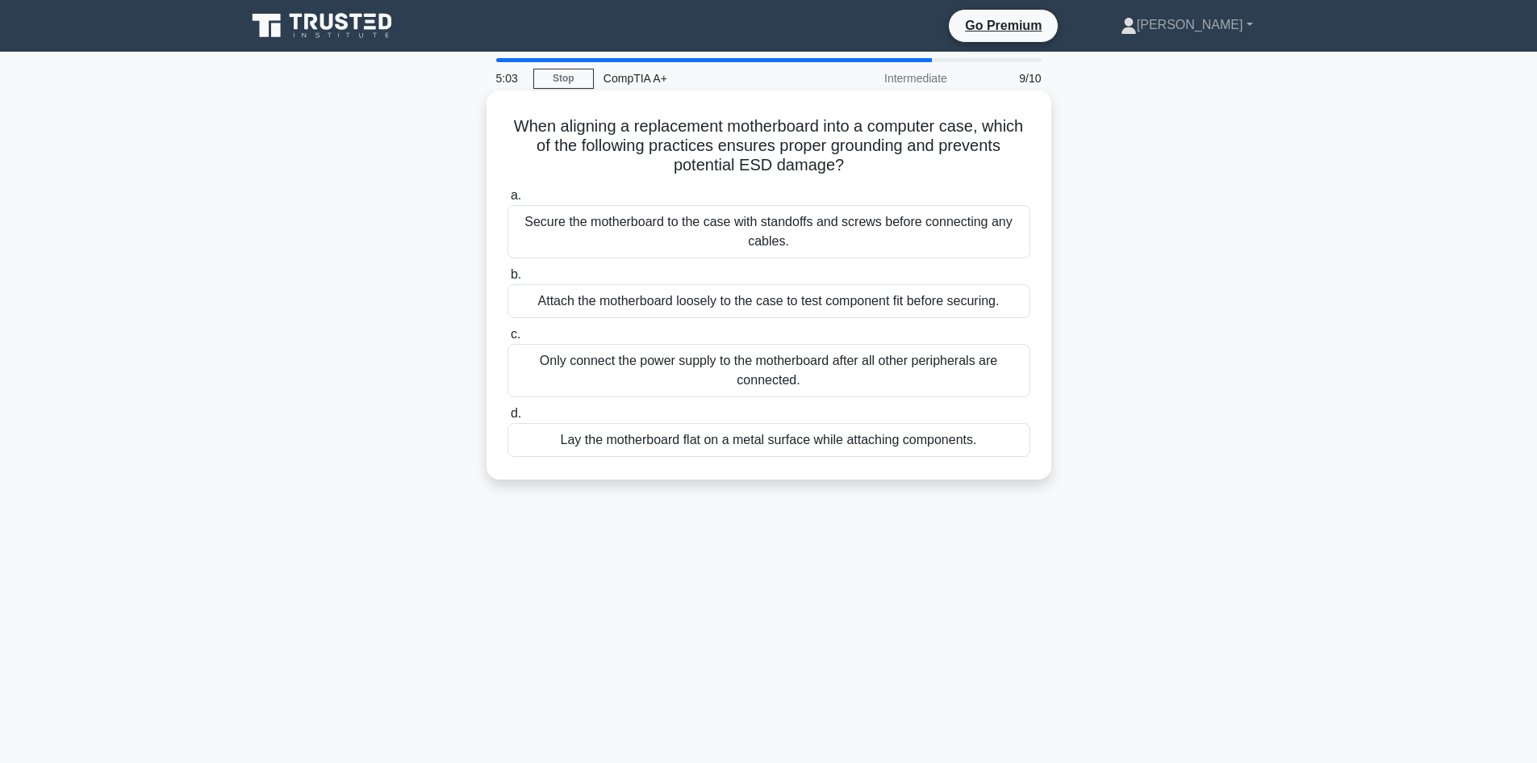
click at [869, 440] on div "Lay the motherboard flat on a metal surface while attaching components." at bounding box center [769, 440] width 523 height 34
click at [508, 419] on input "d. Lay the motherboard flat on a metal surface while attaching components." at bounding box center [508, 413] width 0 height 10
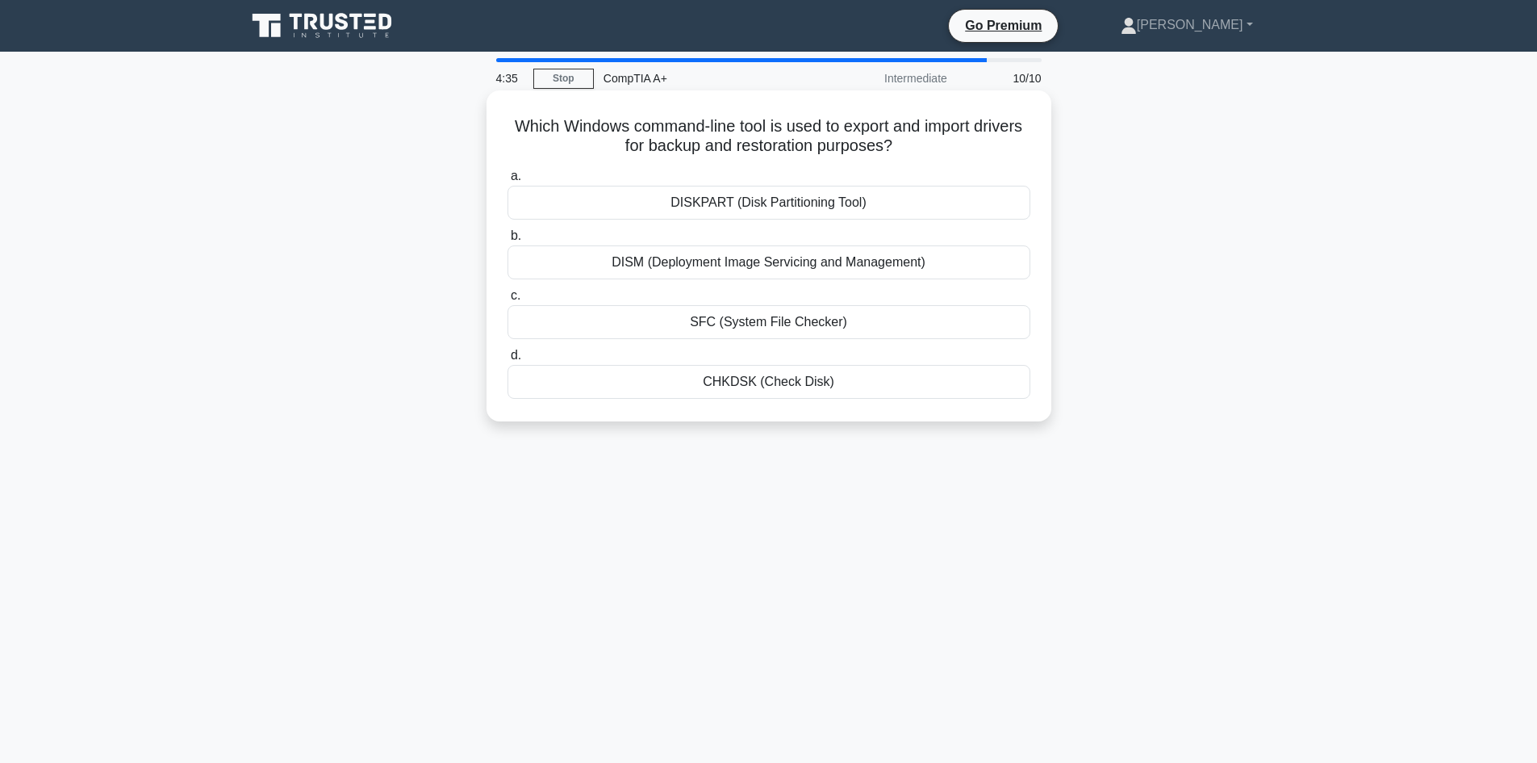
click at [803, 320] on div "SFC (System File Checker)" at bounding box center [769, 322] width 523 height 34
click at [508, 301] on input "c. SFC (System File Checker)" at bounding box center [508, 296] width 0 height 10
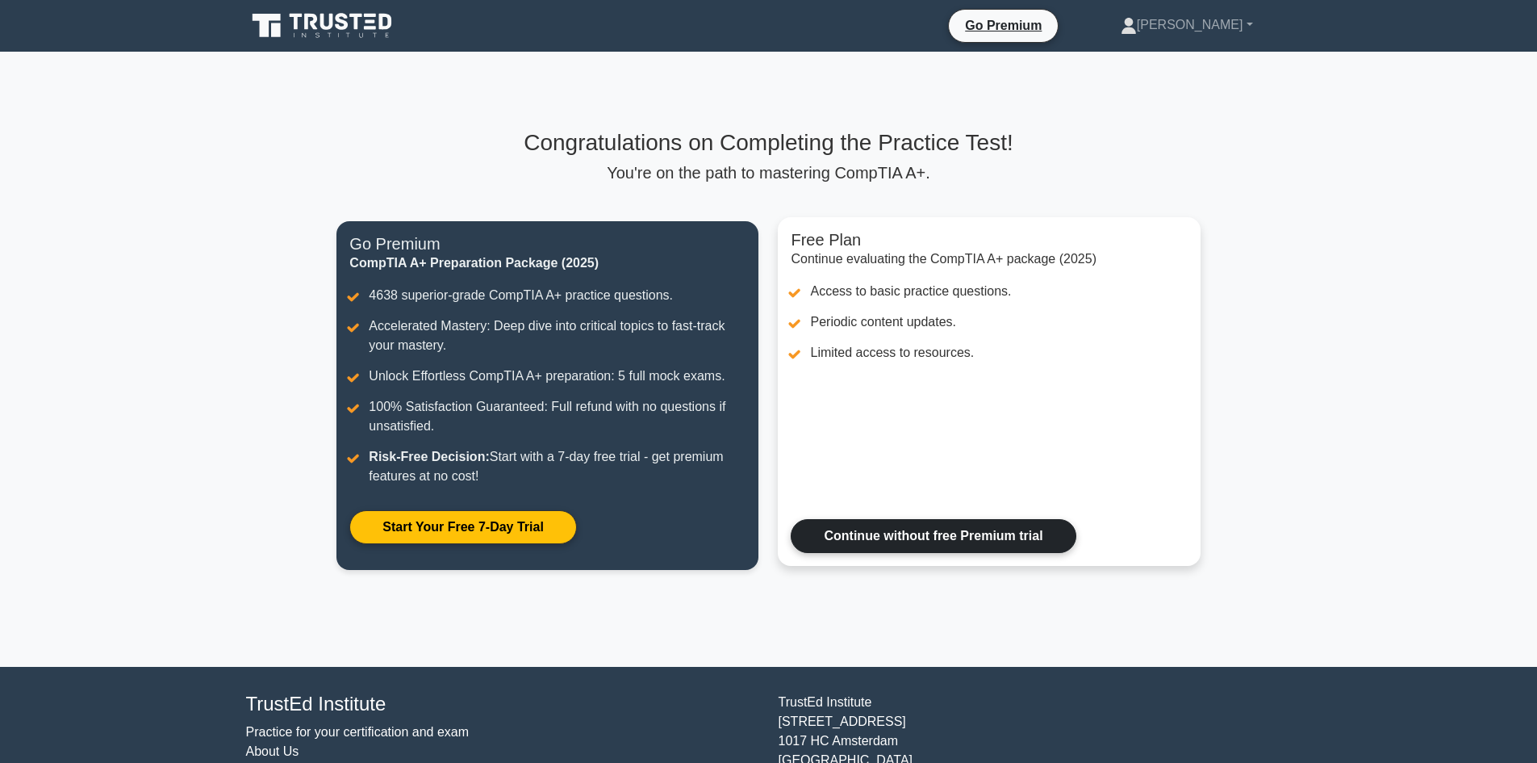
click at [978, 540] on link "Continue without free Premium trial" at bounding box center [933, 536] width 285 height 34
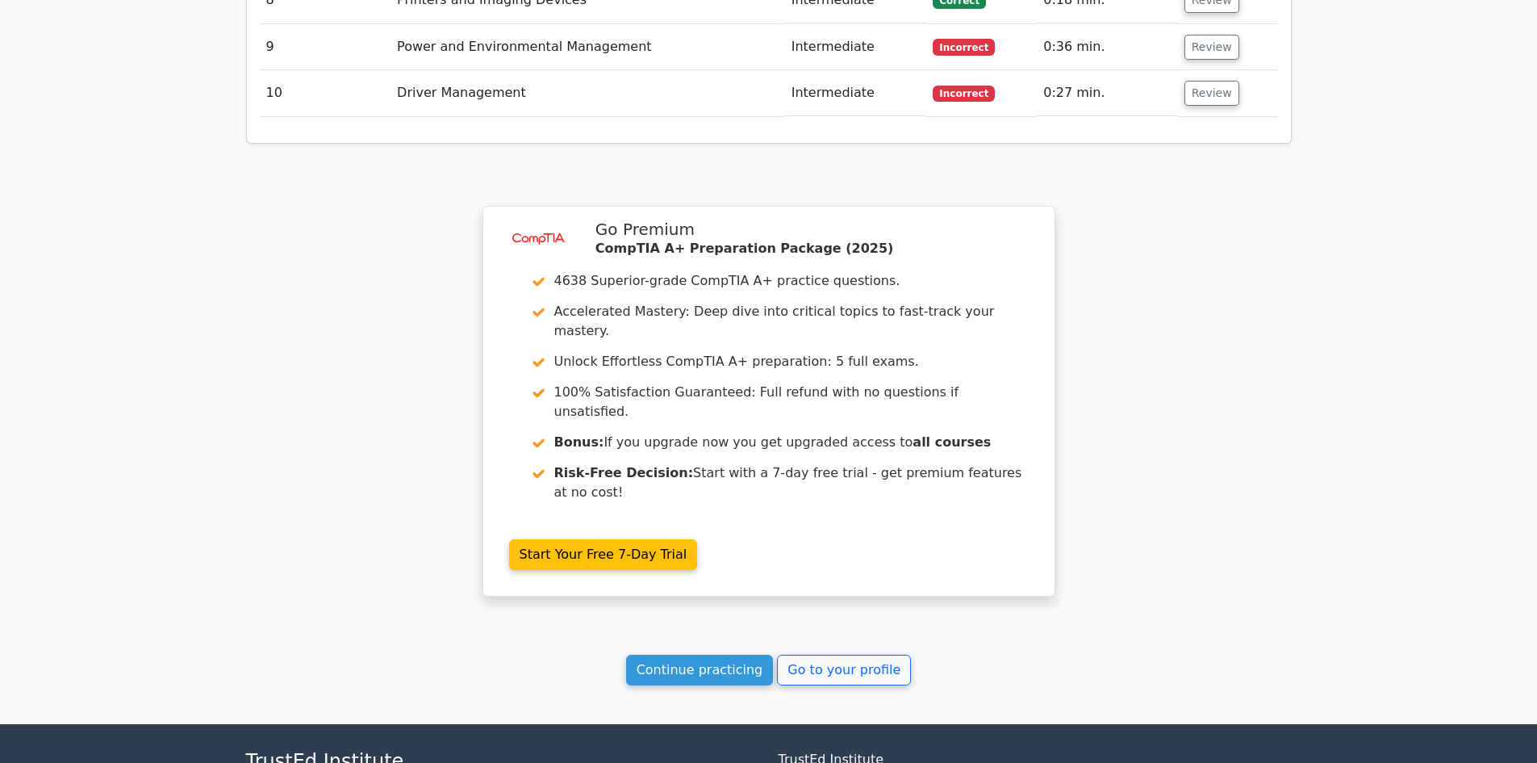
scroll to position [2567, 0]
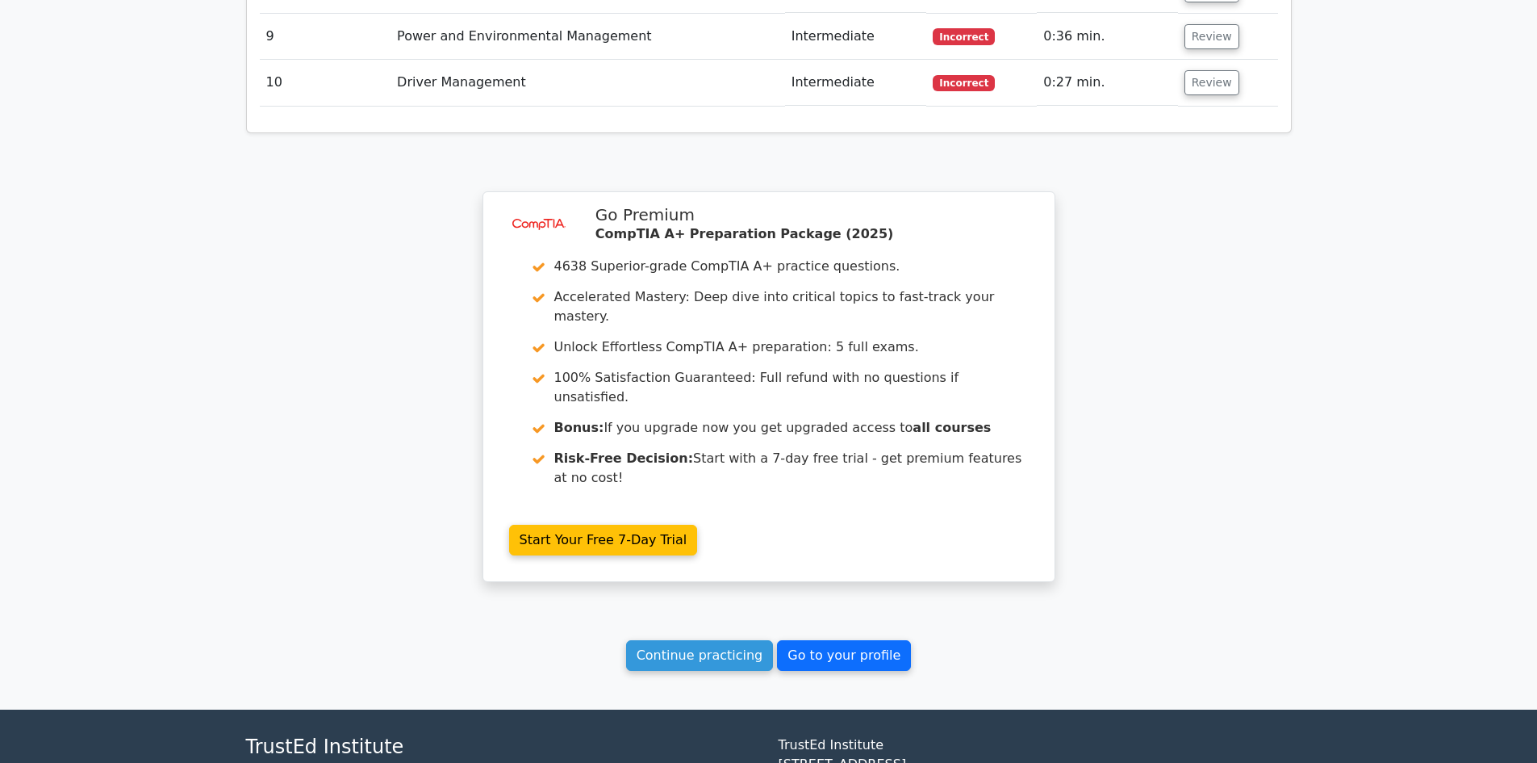
click at [848, 640] on link "Go to your profile" at bounding box center [844, 655] width 134 height 31
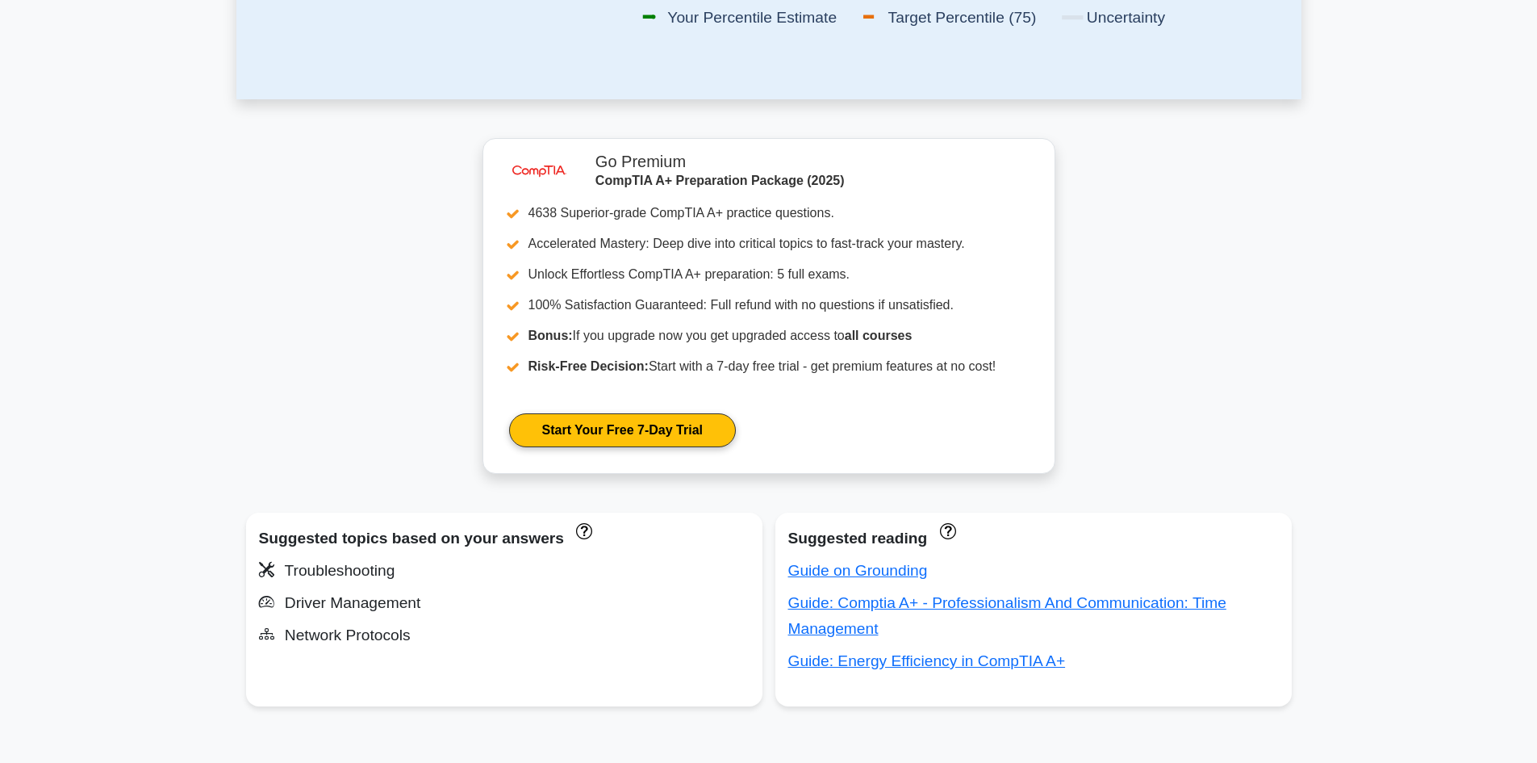
scroll to position [593, 0]
